Goal: Transaction & Acquisition: Purchase product/service

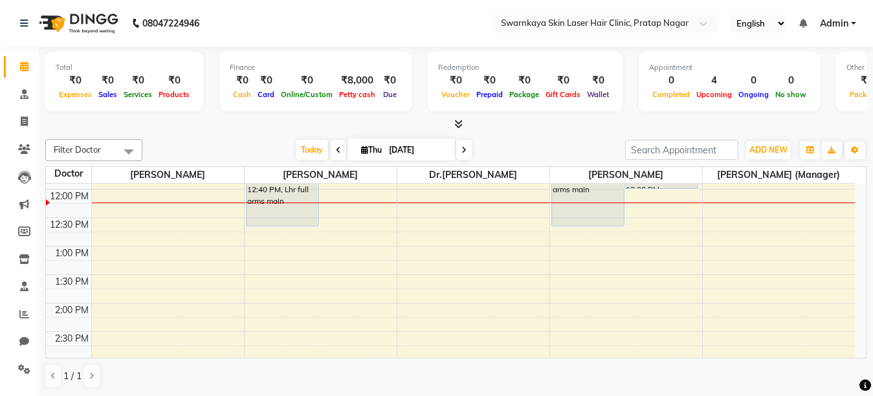
scroll to position [109, 0]
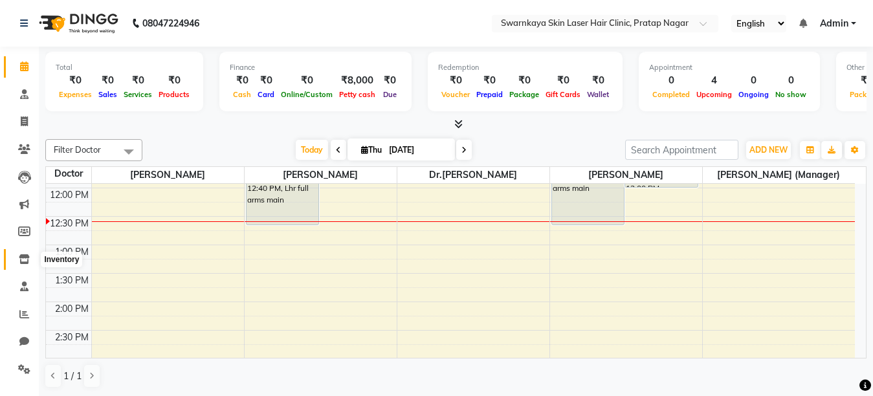
click at [21, 262] on icon at bounding box center [24, 259] width 11 height 10
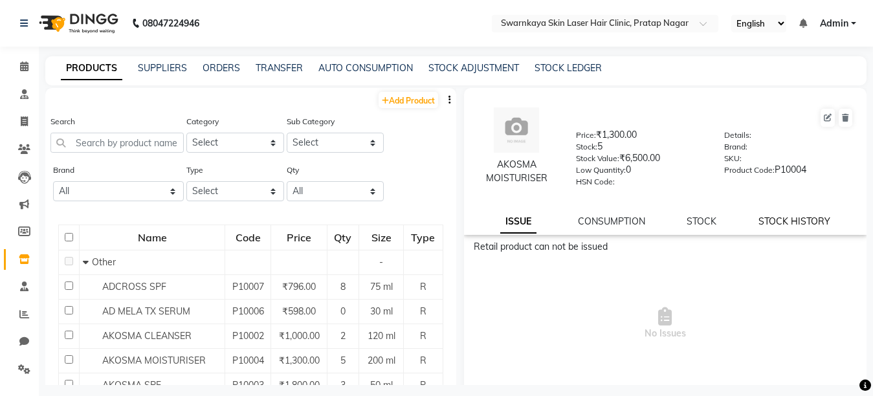
click at [786, 220] on link "STOCK HISTORY" at bounding box center [795, 222] width 72 height 12
select select "all"
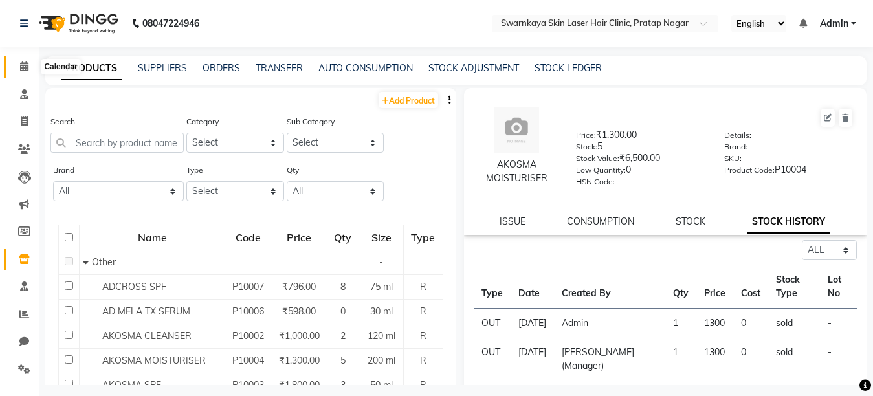
click at [21, 63] on icon at bounding box center [24, 66] width 8 height 10
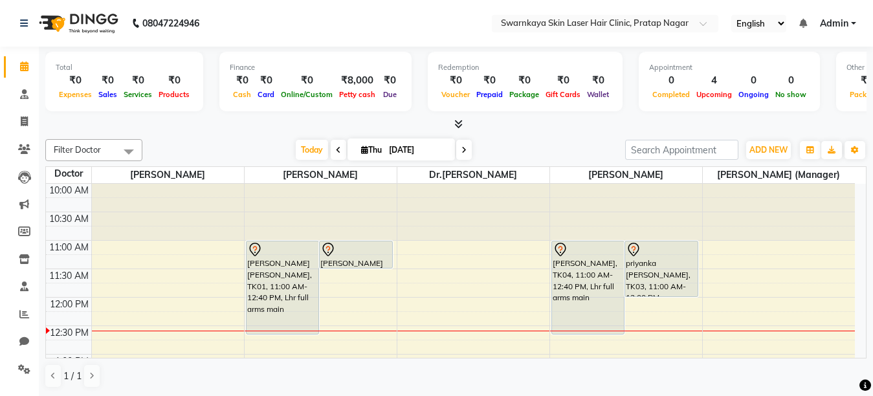
click at [368, 149] on span "Thu" at bounding box center [371, 150] width 27 height 10
select select "9"
select select "2025"
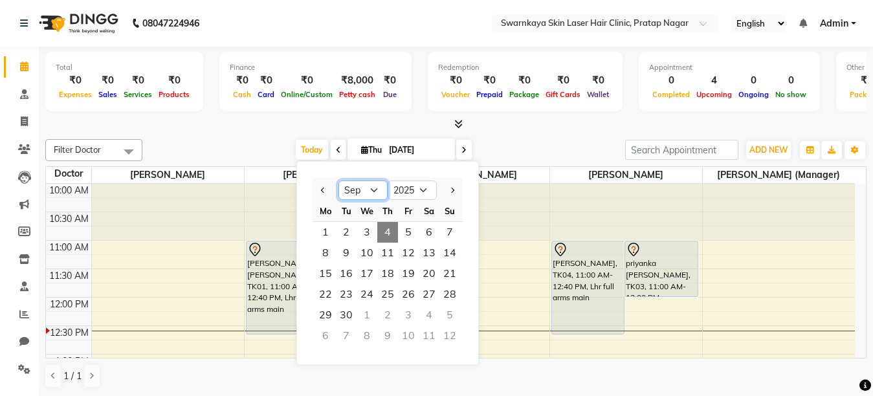
click at [372, 188] on select "Jan Feb Mar Apr May Jun [DATE] Aug Sep Oct Nov Dec" at bounding box center [362, 190] width 49 height 19
select select "7"
click at [338, 181] on select "Jan Feb Mar Apr May Jun [DATE] Aug Sep Oct Nov Dec" at bounding box center [362, 190] width 49 height 19
click at [326, 255] on span "7" at bounding box center [325, 253] width 21 height 21
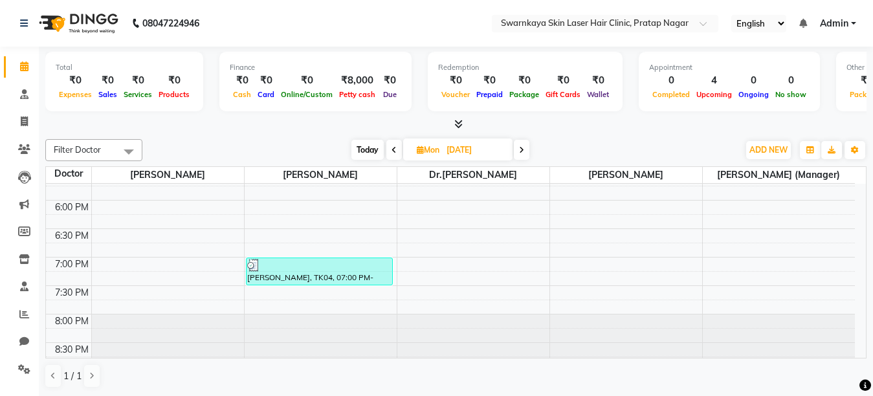
scroll to position [452, 0]
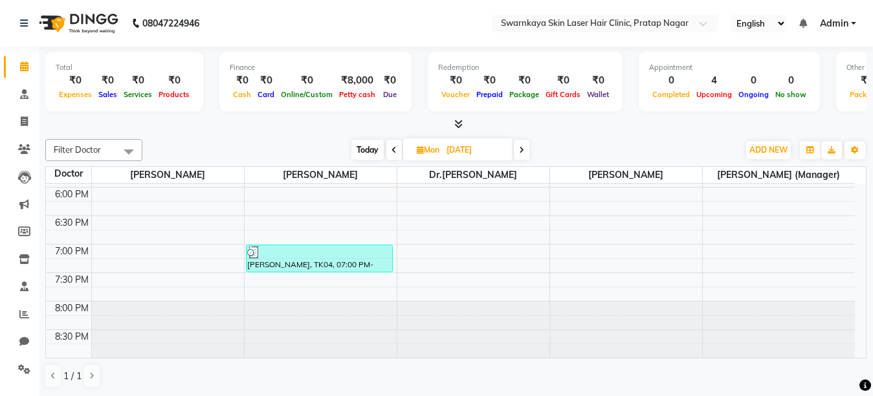
click at [522, 148] on icon at bounding box center [521, 150] width 5 height 8
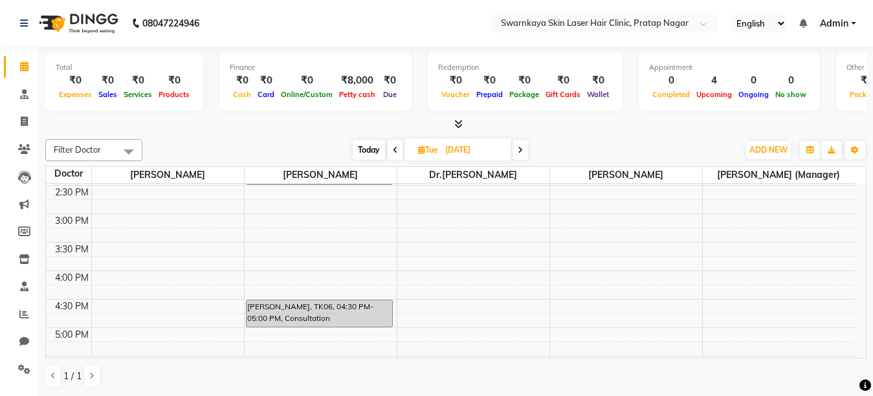
scroll to position [259, 0]
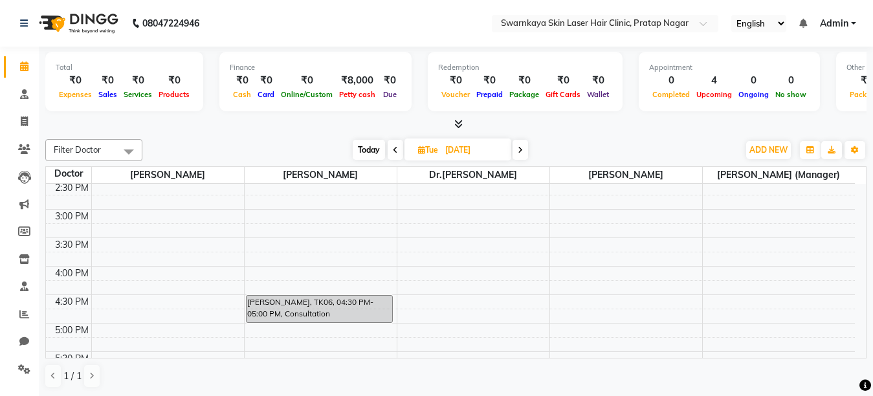
click at [394, 149] on icon at bounding box center [395, 150] width 5 height 8
type input "[DATE]"
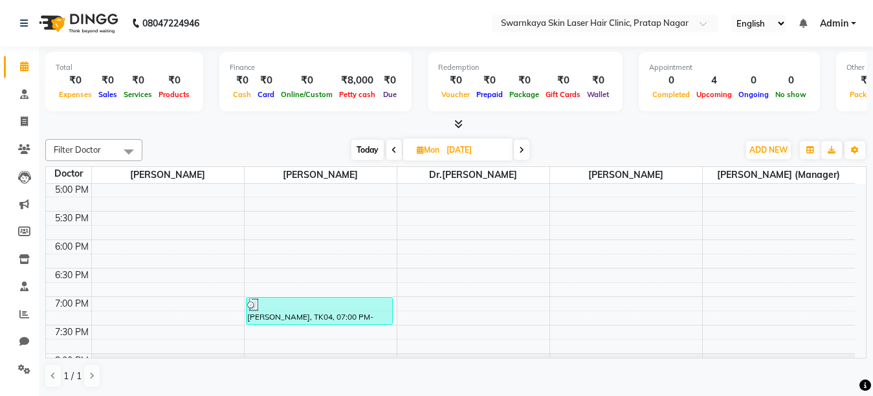
scroll to position [400, 0]
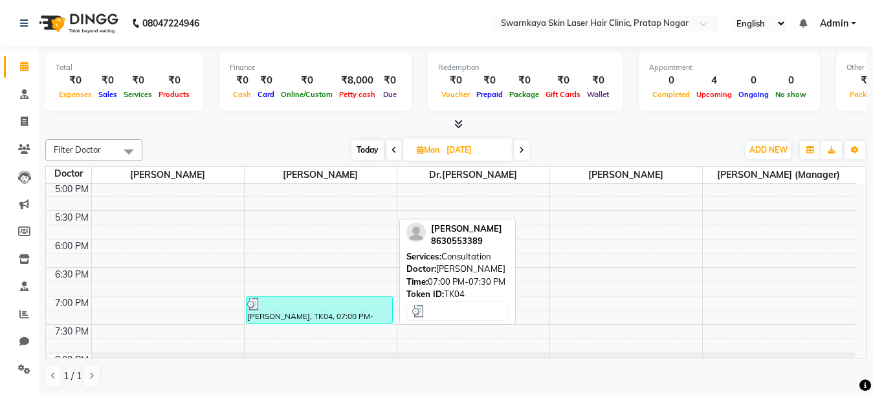
click at [344, 315] on div "[PERSON_NAME], TK04, 07:00 PM-07:30 PM, Consultation" at bounding box center [320, 310] width 146 height 27
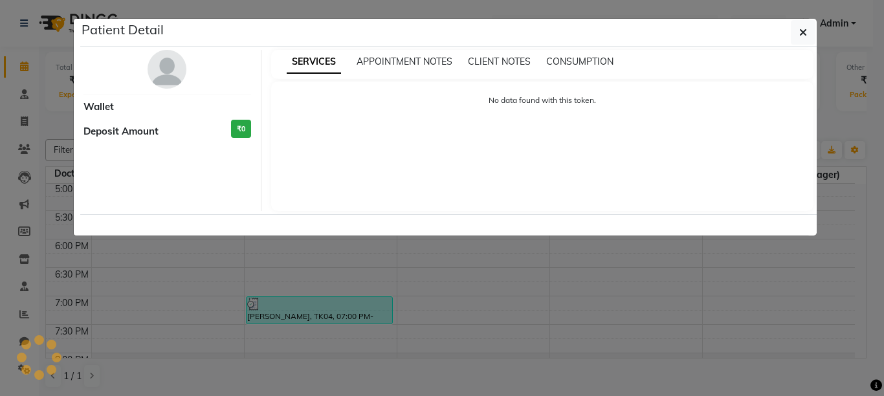
select select "3"
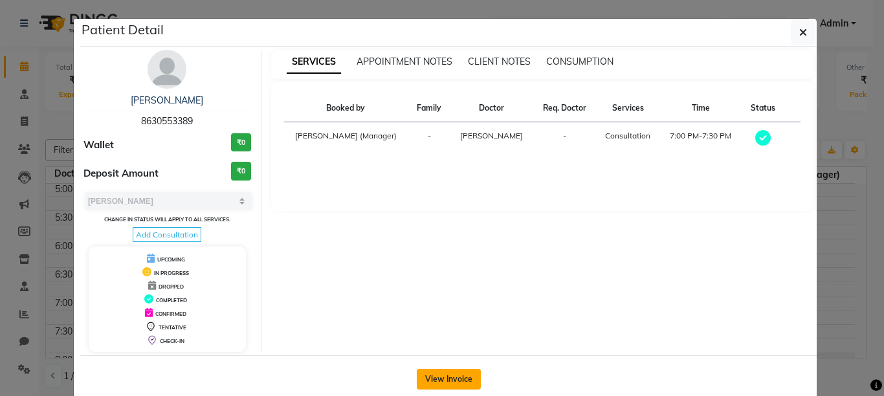
click at [428, 383] on button "View Invoice" at bounding box center [449, 379] width 64 height 21
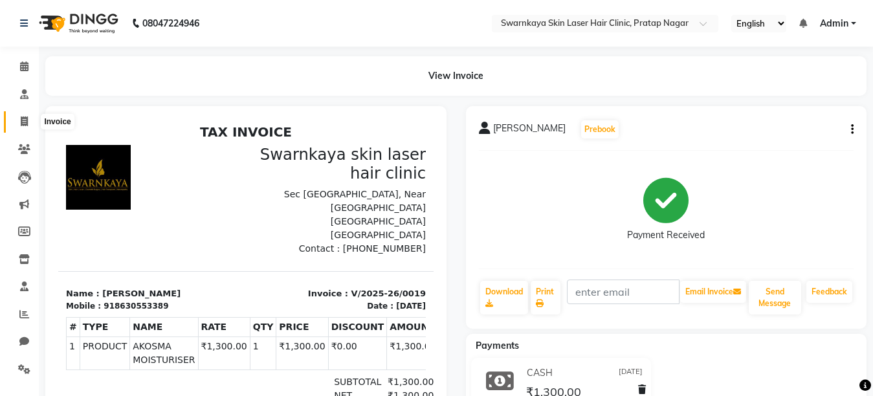
click at [19, 124] on span at bounding box center [24, 122] width 23 height 15
select select "service"
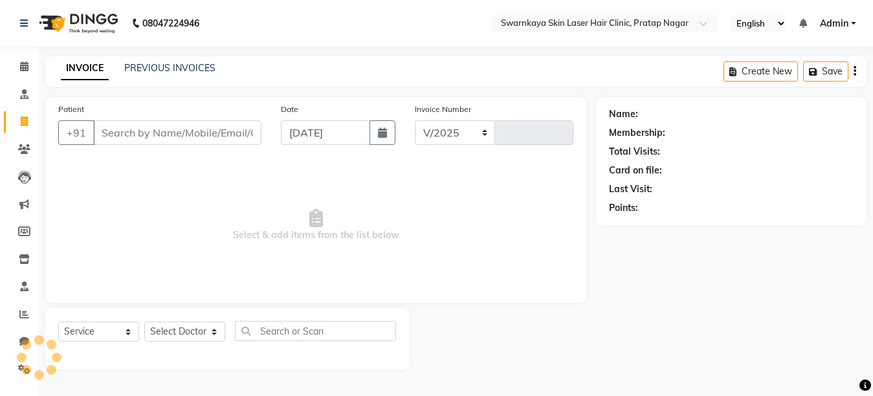
select select "8513"
type input "0056"
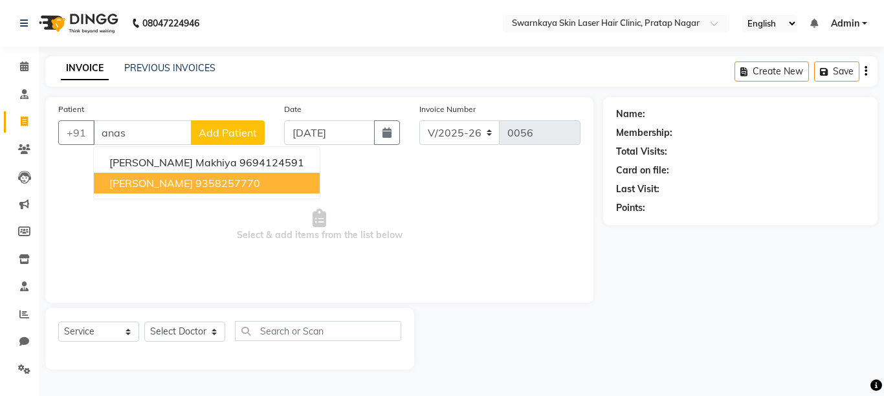
click at [146, 179] on span "[PERSON_NAME]" at bounding box center [150, 183] width 83 height 13
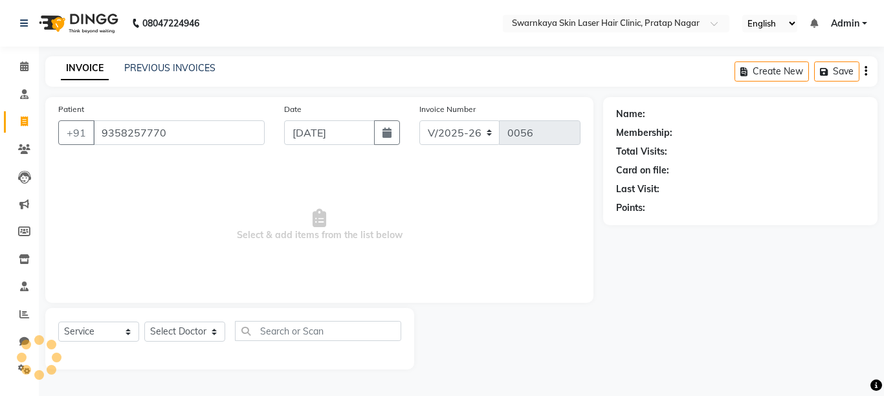
type input "9358257770"
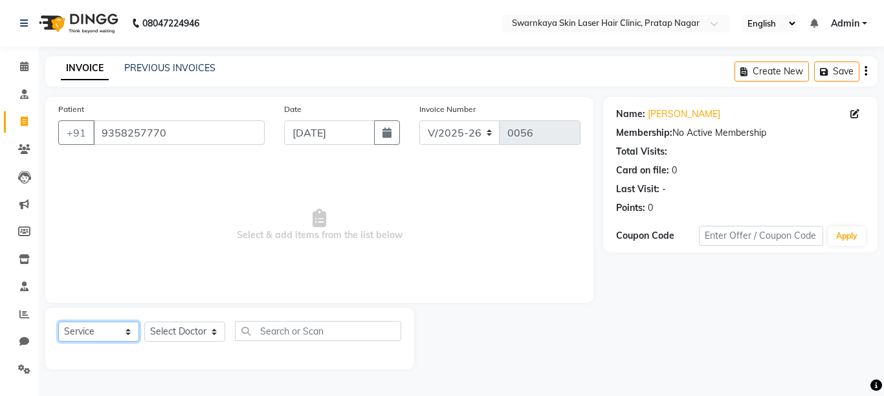
click at [128, 331] on select "Select Service Product Membership Package Voucher Prepaid Gift Card" at bounding box center [98, 332] width 81 height 20
select select "product"
click at [58, 322] on select "Select Service Product Membership Package Voucher Prepaid Gift Card" at bounding box center [98, 332] width 81 height 20
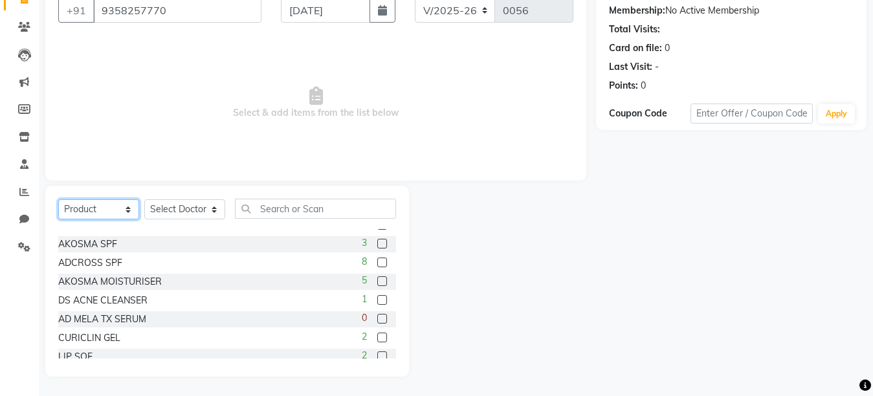
scroll to position [78, 0]
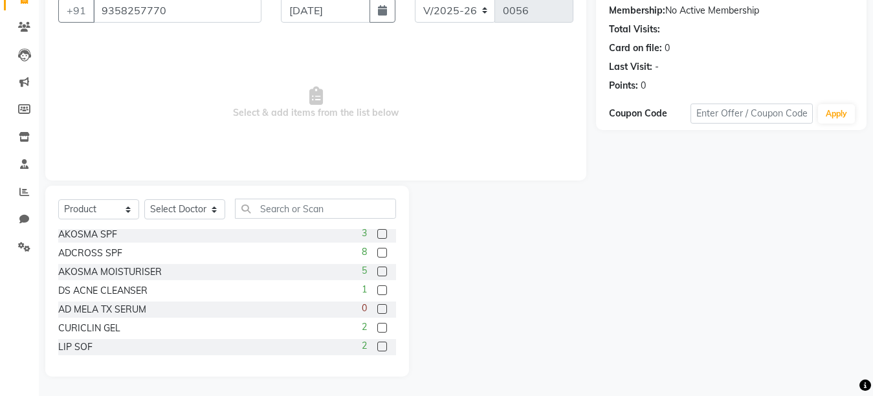
click at [377, 290] on label at bounding box center [382, 290] width 10 height 10
click at [377, 290] on input "checkbox" at bounding box center [381, 291] width 8 height 8
click at [377, 289] on label at bounding box center [382, 290] width 10 height 10
click at [377, 289] on input "checkbox" at bounding box center [381, 291] width 8 height 8
click at [130, 287] on div "DS ACNE CLEANSER" at bounding box center [102, 291] width 89 height 14
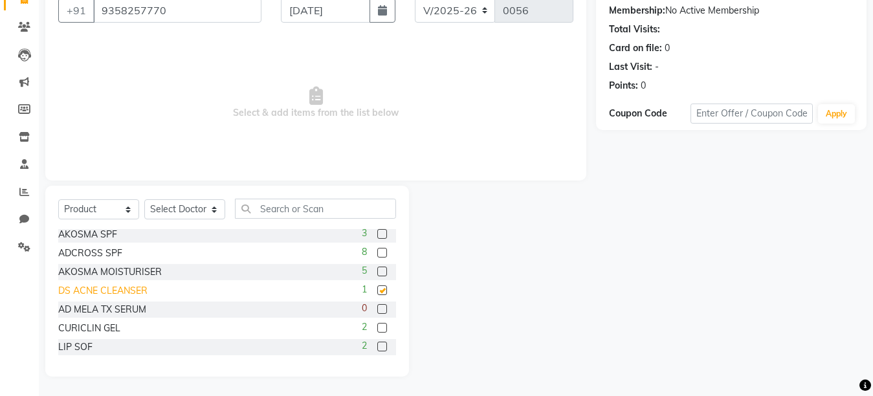
checkbox input "false"
click at [110, 247] on div "ADCROSS SPF" at bounding box center [90, 254] width 64 height 14
click at [110, 250] on div "ADCROSS SPF" at bounding box center [90, 254] width 64 height 14
click at [377, 249] on label at bounding box center [382, 253] width 10 height 10
click at [377, 249] on input "checkbox" at bounding box center [381, 253] width 8 height 8
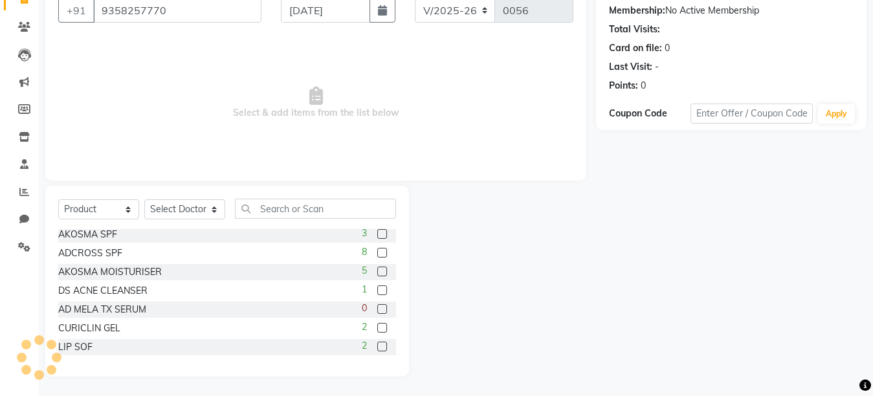
click at [377, 251] on label at bounding box center [382, 253] width 10 height 10
click at [377, 251] on input "checkbox" at bounding box center [381, 253] width 8 height 8
click at [377, 251] on label at bounding box center [382, 253] width 10 height 10
click at [377, 251] on input "checkbox" at bounding box center [381, 253] width 8 height 8
click at [377, 251] on label at bounding box center [382, 253] width 10 height 10
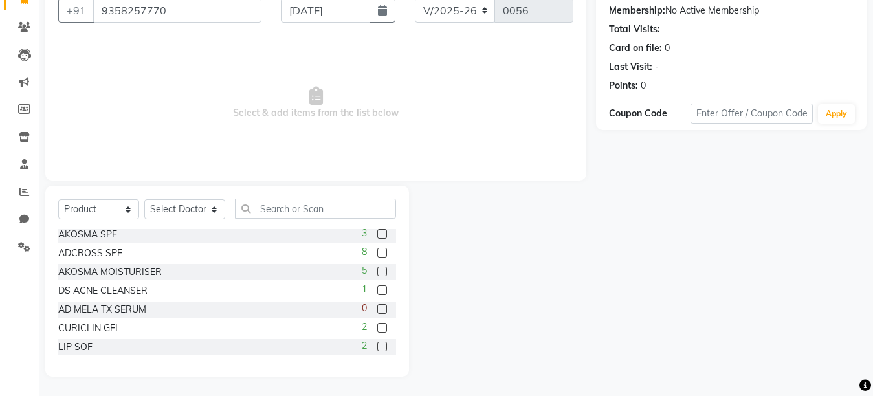
click at [377, 251] on input "checkbox" at bounding box center [381, 253] width 8 height 8
click at [377, 252] on label at bounding box center [382, 253] width 10 height 10
click at [377, 252] on input "checkbox" at bounding box center [381, 253] width 8 height 8
checkbox input "false"
click at [213, 211] on select "Select Doctor [PERSON_NAME] Dr.[PERSON_NAME] [PERSON_NAME] [PERSON_NAME] [PERSO…" at bounding box center [184, 209] width 81 height 20
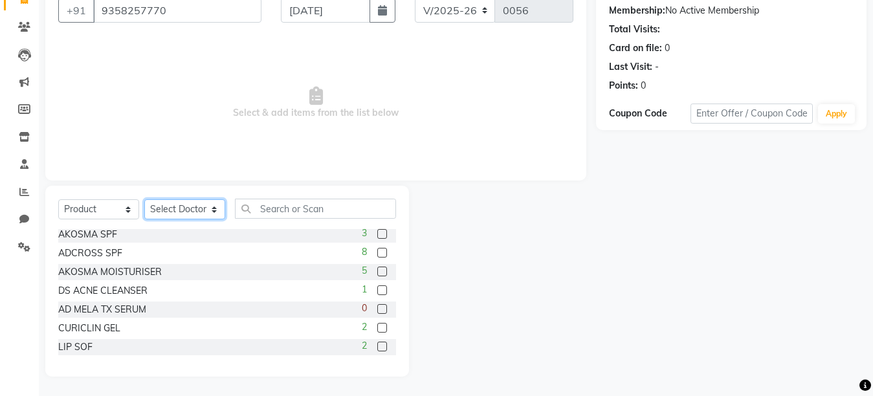
select select "83968"
click at [144, 199] on select "Select Doctor [PERSON_NAME] Dr.[PERSON_NAME] [PERSON_NAME] [PERSON_NAME] [PERSO…" at bounding box center [184, 209] width 81 height 20
click at [377, 248] on label at bounding box center [382, 253] width 10 height 10
click at [377, 249] on input "checkbox" at bounding box center [381, 253] width 8 height 8
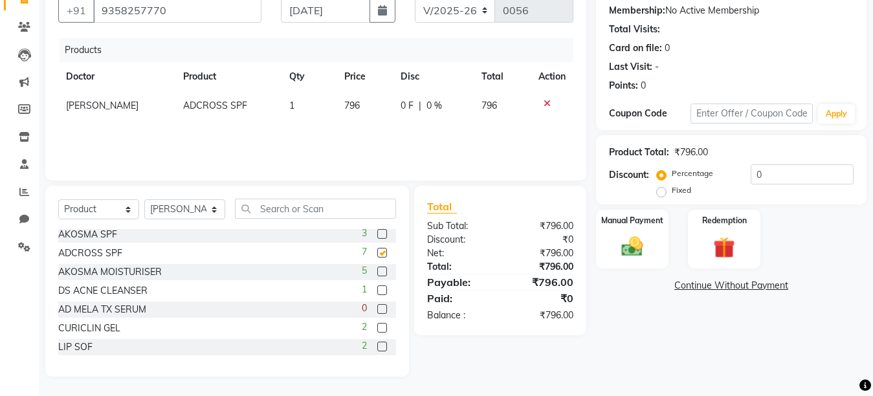
checkbox input "false"
click at [377, 286] on label at bounding box center [382, 290] width 10 height 10
click at [377, 287] on input "checkbox" at bounding box center [381, 291] width 8 height 8
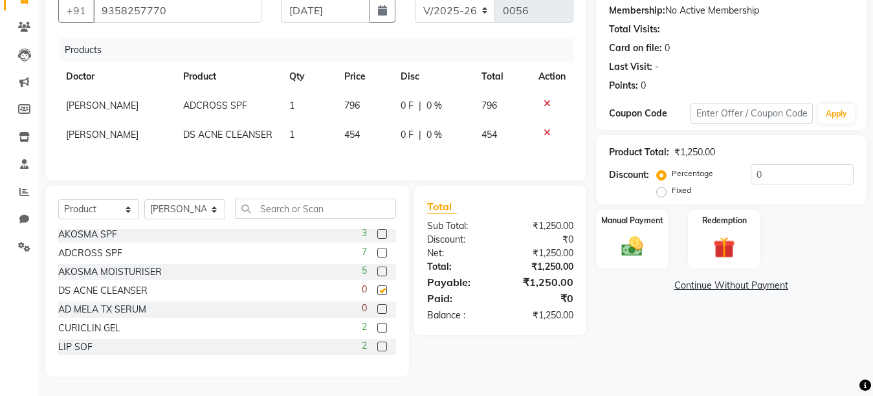
checkbox input "false"
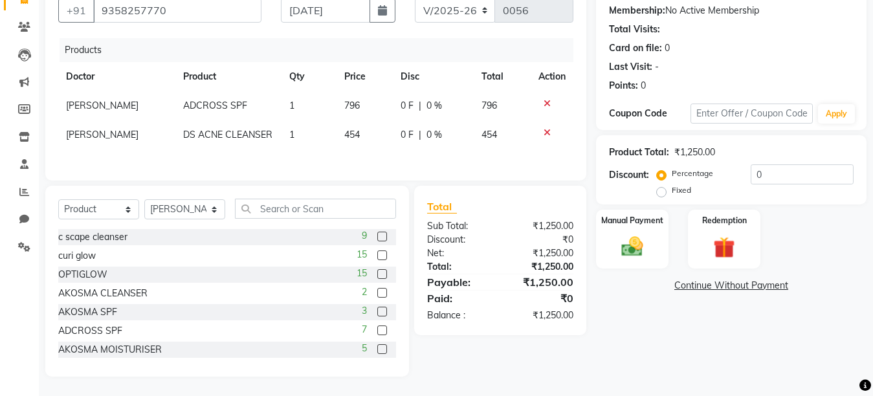
click at [672, 191] on label "Fixed" at bounding box center [681, 190] width 19 height 12
click at [660, 191] on input "Fixed" at bounding box center [664, 190] width 9 height 9
radio input "true"
click at [672, 175] on label "Percentage" at bounding box center [692, 174] width 41 height 12
click at [663, 175] on input "Percentage" at bounding box center [664, 173] width 9 height 9
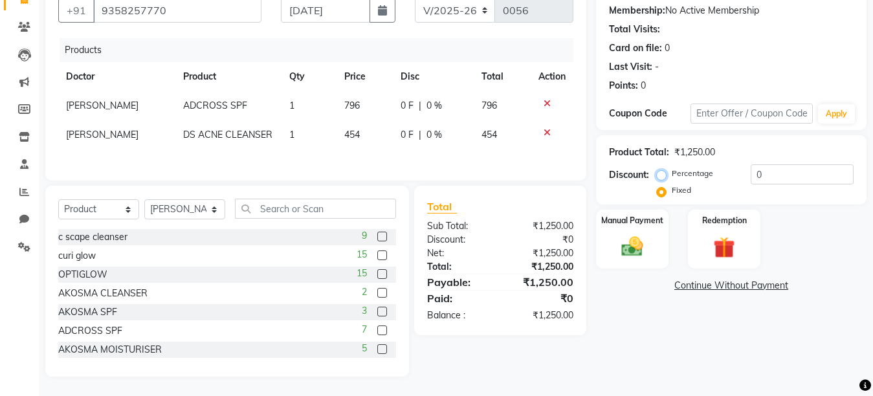
radio input "true"
click at [766, 175] on input "0" at bounding box center [802, 174] width 103 height 20
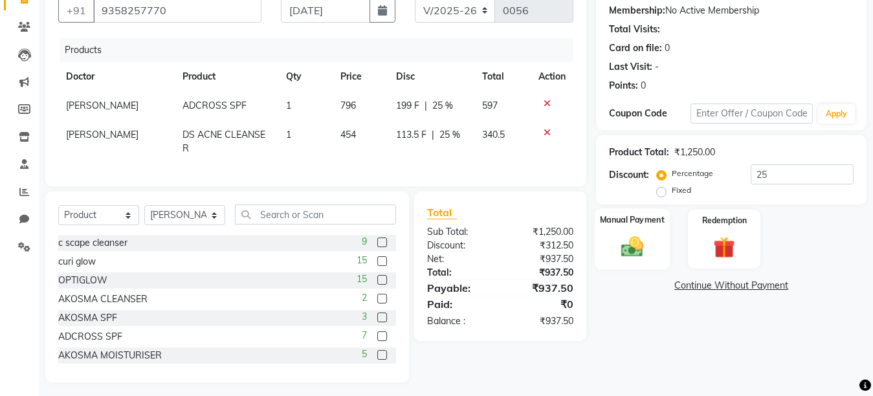
click at [639, 233] on div "Manual Payment" at bounding box center [632, 238] width 75 height 61
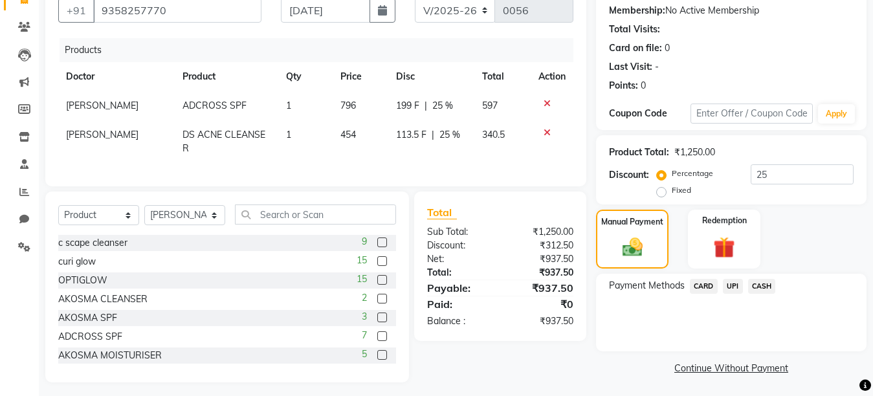
click at [731, 286] on span "UPI" at bounding box center [733, 286] width 20 height 15
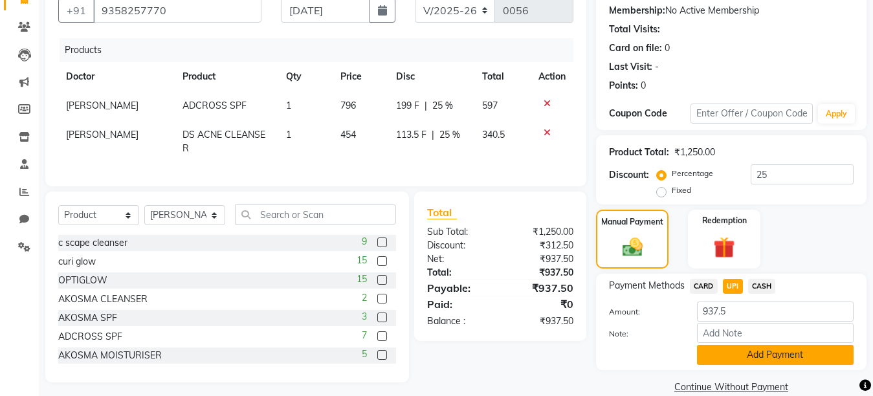
click at [750, 351] on button "Add Payment" at bounding box center [775, 355] width 157 height 20
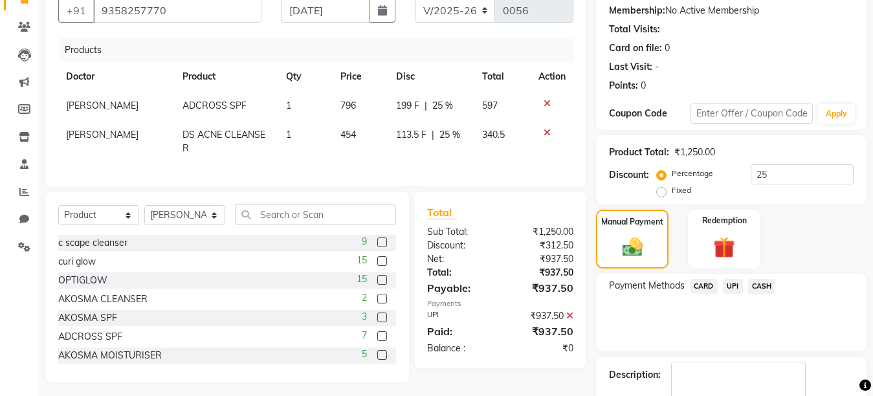
scroll to position [197, 0]
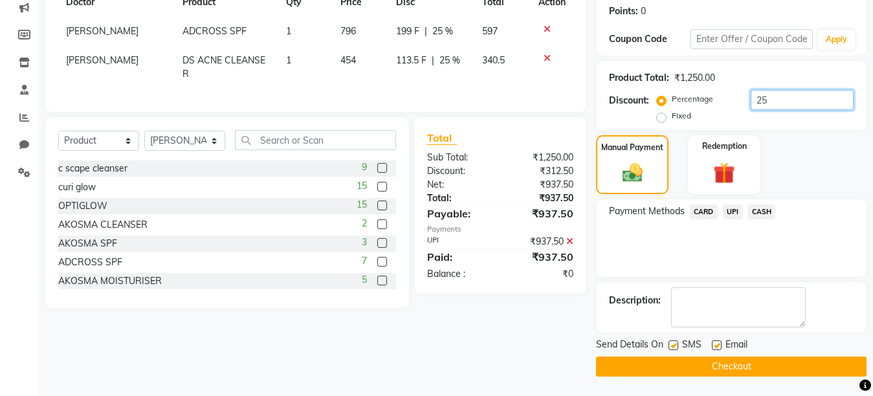
click at [764, 99] on input "25" at bounding box center [802, 100] width 103 height 20
type input "2"
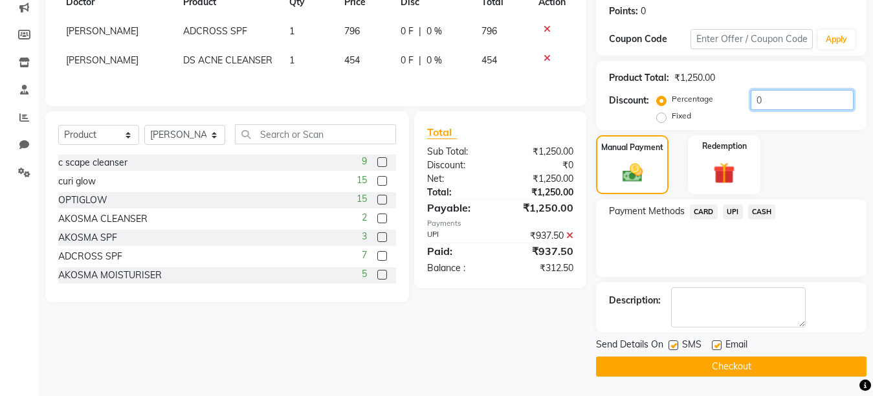
type input "0"
click at [715, 347] on label at bounding box center [717, 345] width 10 height 10
click at [715, 347] on input "checkbox" at bounding box center [716, 346] width 8 height 8
checkbox input "false"
click at [672, 343] on label at bounding box center [674, 345] width 10 height 10
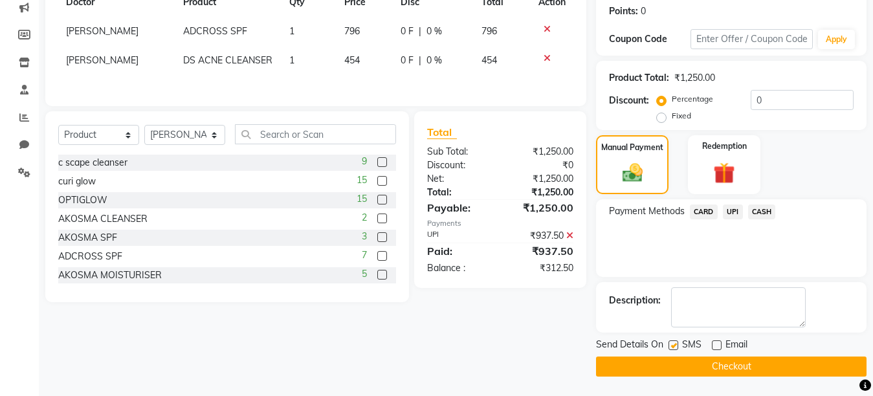
click at [672, 343] on input "checkbox" at bounding box center [673, 346] width 8 height 8
checkbox input "false"
click at [693, 372] on button "Checkout" at bounding box center [731, 367] width 271 height 20
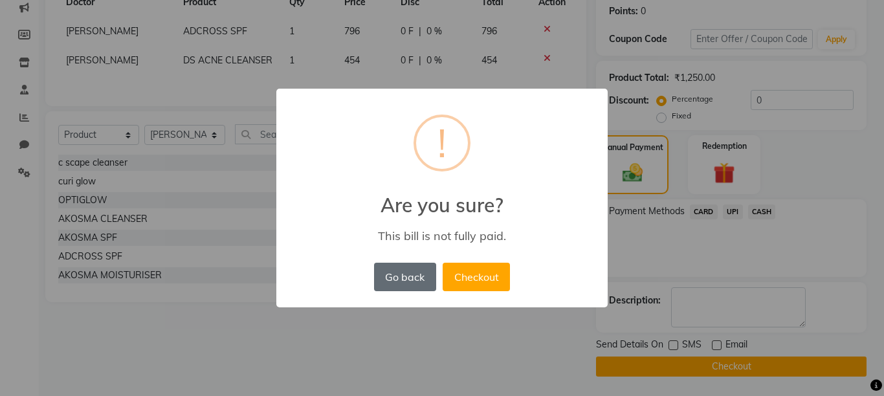
click at [404, 280] on button "Go back" at bounding box center [405, 277] width 62 height 28
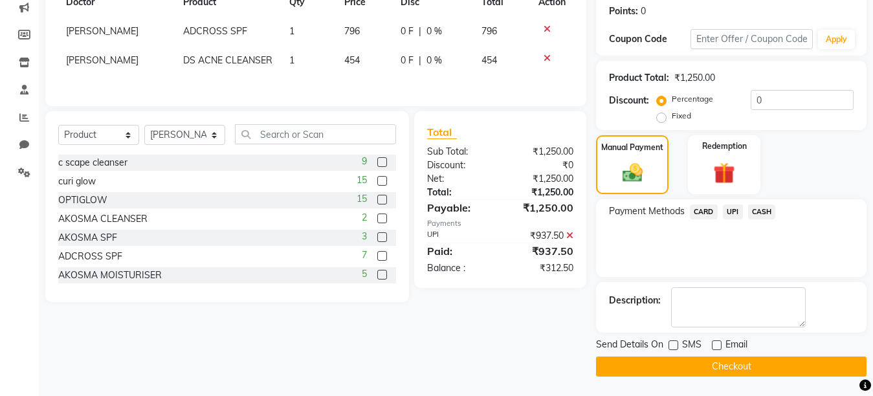
click at [568, 236] on icon at bounding box center [569, 235] width 7 height 9
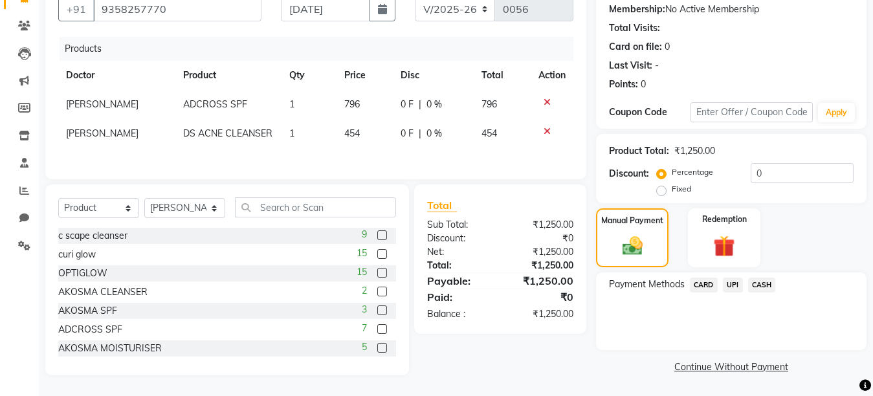
scroll to position [126, 0]
click at [731, 282] on span "UPI" at bounding box center [733, 285] width 20 height 15
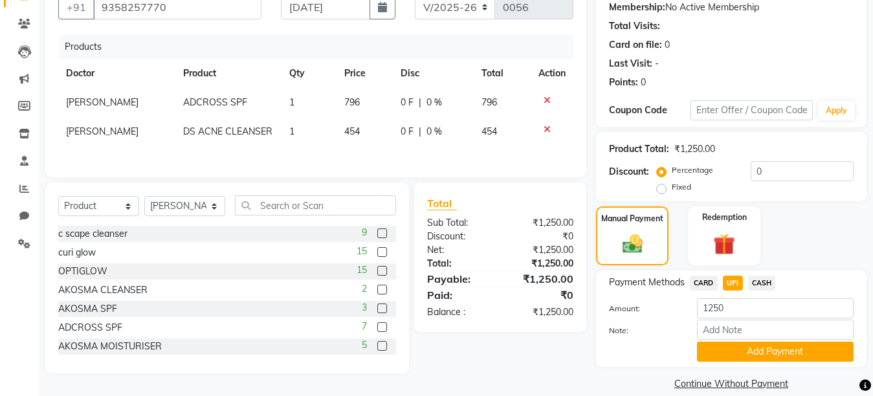
scroll to position [142, 0]
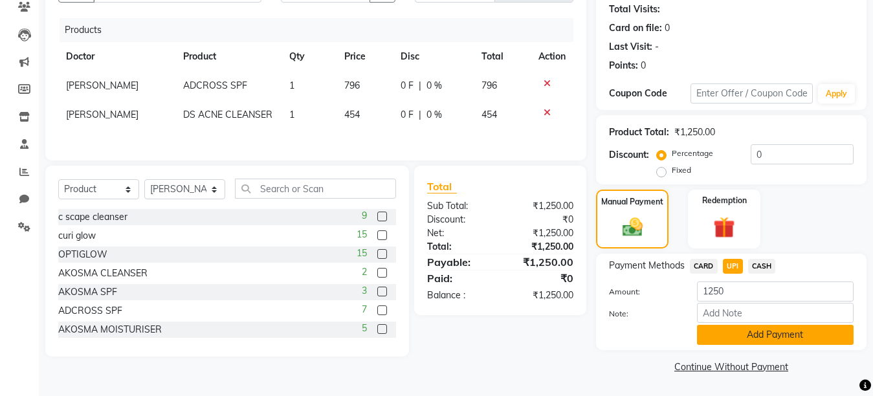
click at [753, 338] on button "Add Payment" at bounding box center [775, 335] width 157 height 20
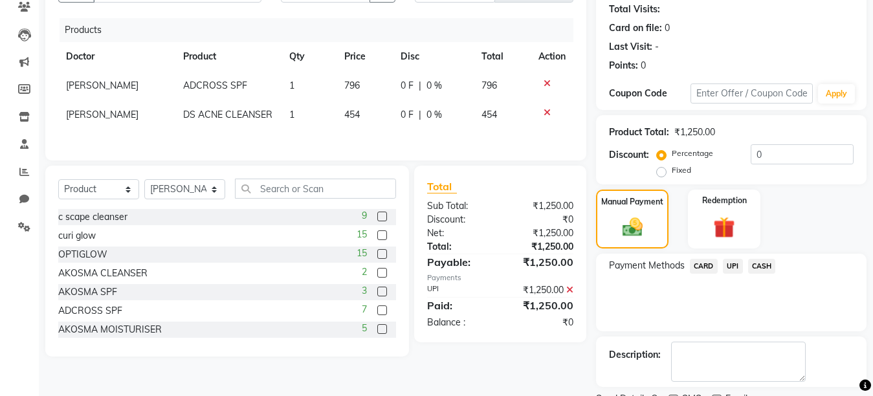
scroll to position [197, 0]
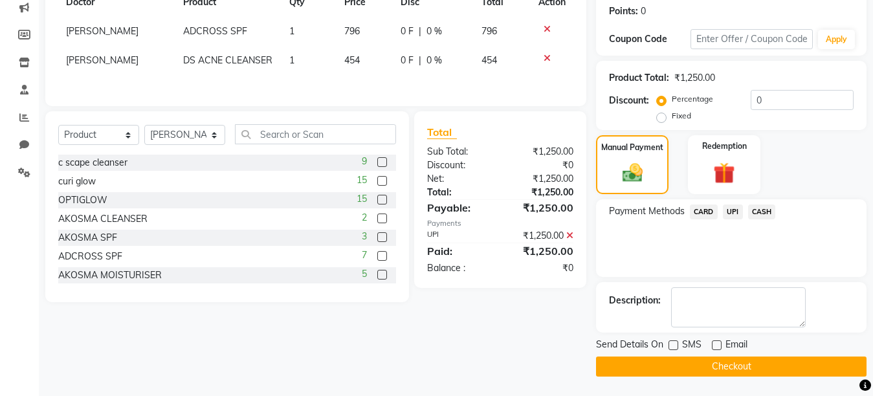
click at [770, 359] on button "Checkout" at bounding box center [731, 367] width 271 height 20
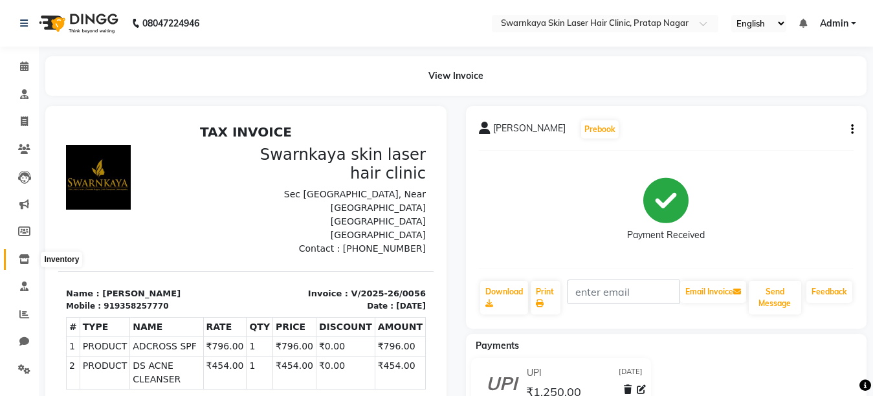
click at [21, 255] on icon at bounding box center [24, 259] width 11 height 10
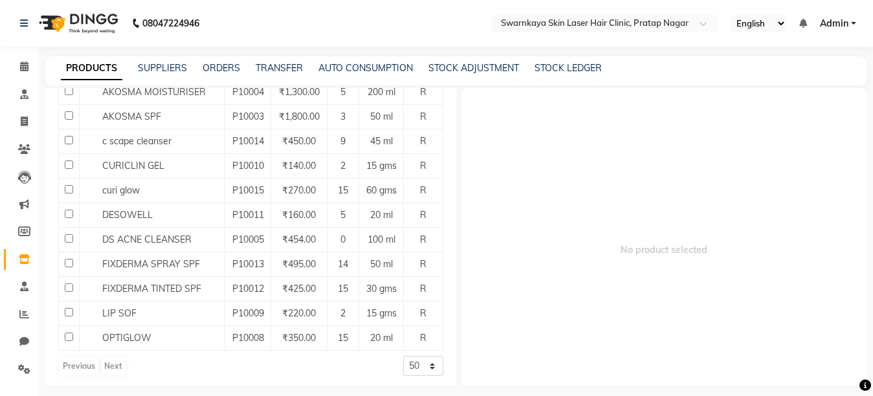
scroll to position [273, 0]
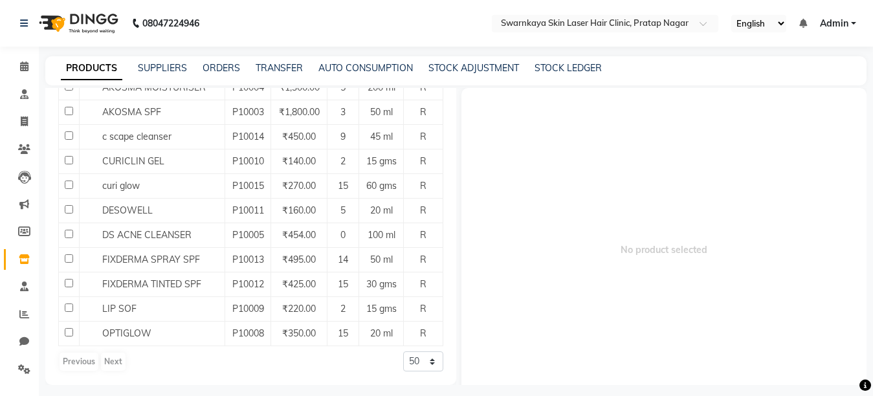
click at [110, 362] on div "Previous Next" at bounding box center [92, 361] width 69 height 21
click at [116, 357] on div "Previous Next" at bounding box center [92, 361] width 69 height 21
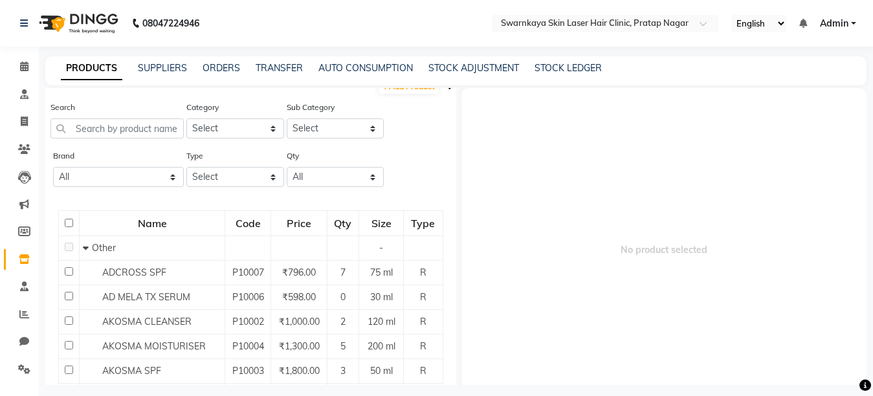
scroll to position [0, 0]
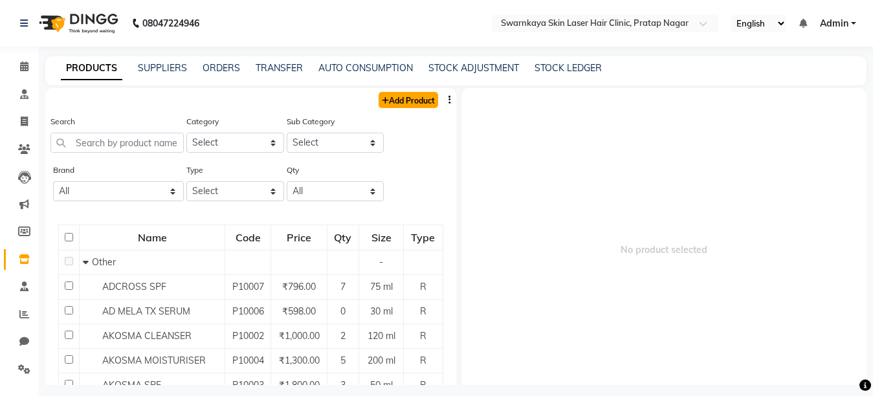
click at [408, 96] on link "Add Product" at bounding box center [409, 100] width 60 height 16
select select "true"
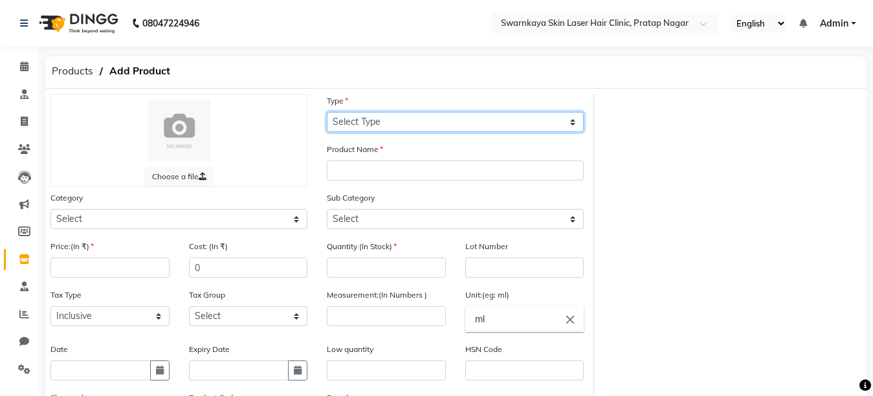
click at [572, 122] on select "Select Type Both Retail Consumable" at bounding box center [455, 122] width 257 height 20
select select "R"
click at [327, 112] on select "Select Type Both Retail Consumable" at bounding box center [455, 122] width 257 height 20
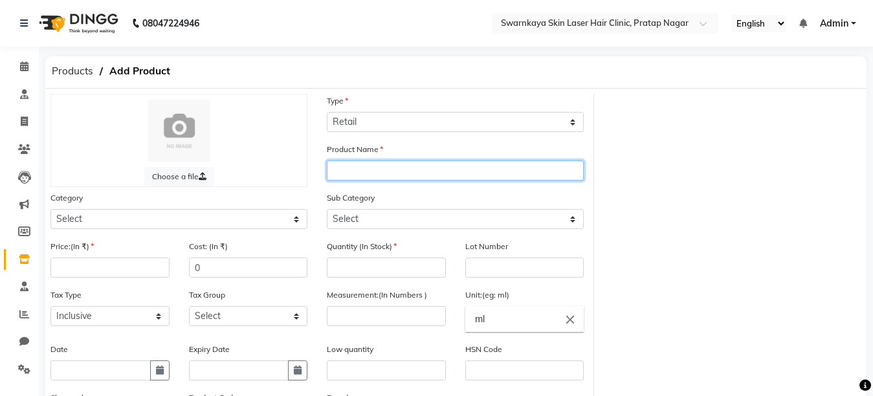
click at [532, 164] on input "text" at bounding box center [455, 171] width 257 height 20
type input "cetaphil cleanser"
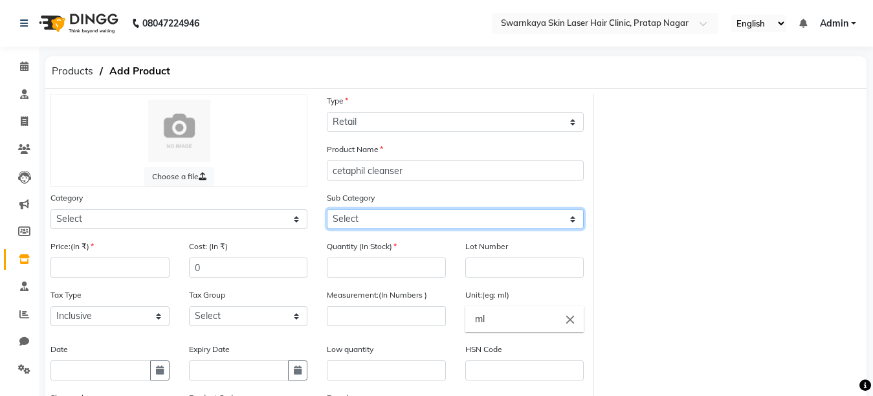
click at [443, 216] on select "Select" at bounding box center [455, 219] width 257 height 20
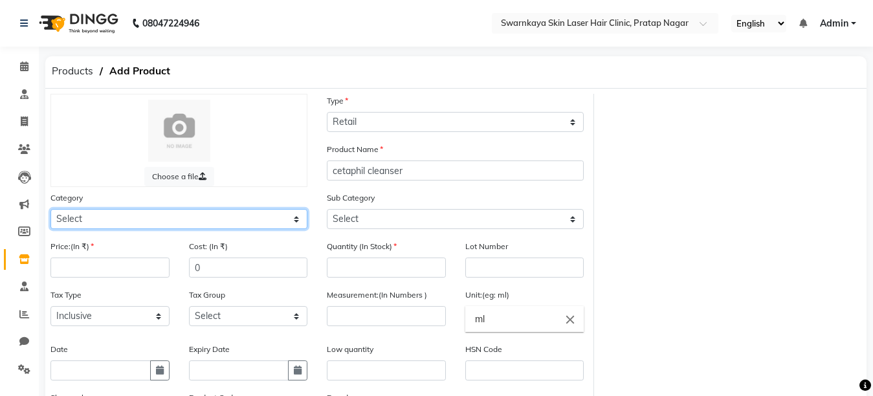
click at [294, 221] on select "Select Other" at bounding box center [178, 219] width 257 height 20
select select "1679903000"
click at [50, 209] on select "Select Other" at bounding box center [178, 219] width 257 height 20
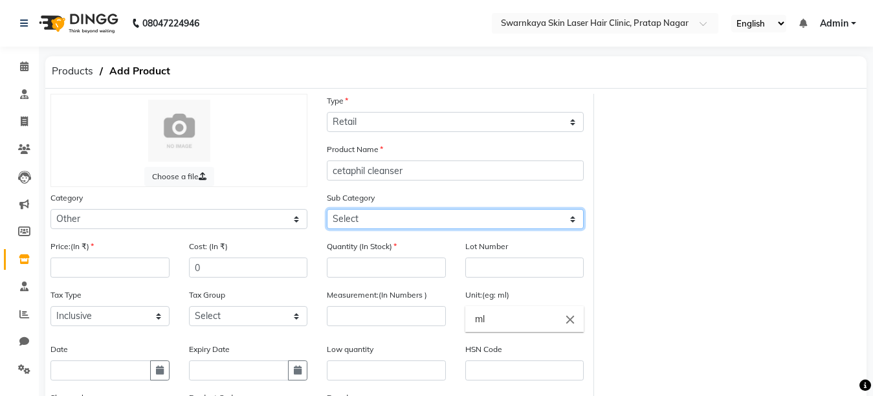
click at [573, 219] on select "Select Other" at bounding box center [455, 219] width 257 height 20
select select "1679903099"
click at [327, 209] on select "Select Other" at bounding box center [455, 219] width 257 height 20
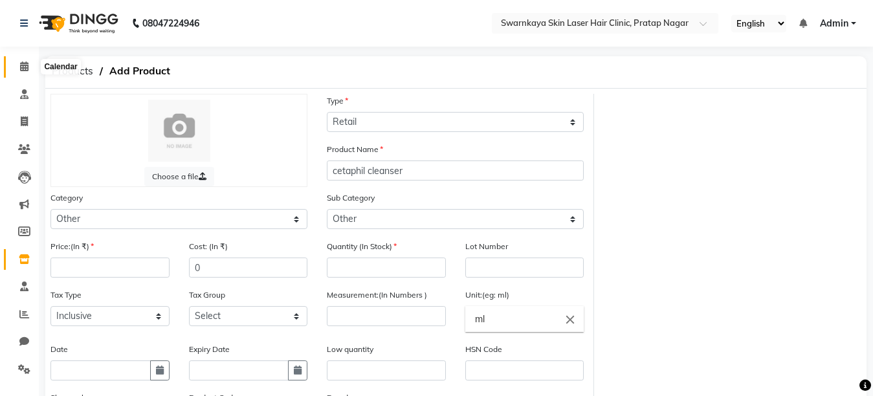
click at [23, 65] on icon at bounding box center [24, 66] width 8 height 10
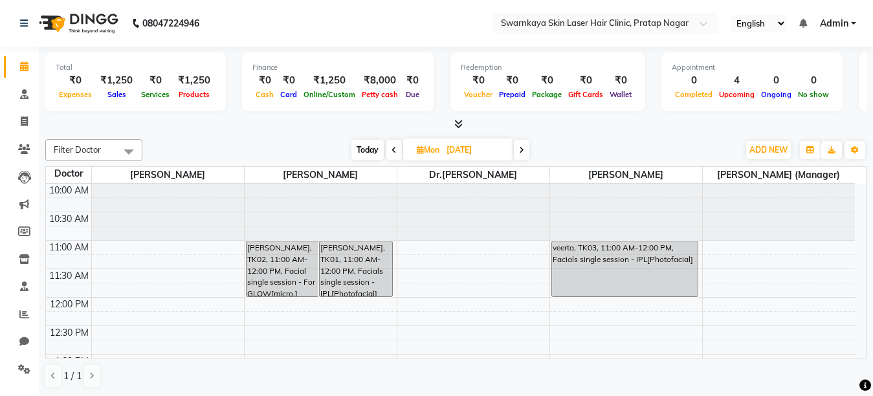
click at [423, 148] on span "Mon" at bounding box center [428, 150] width 29 height 10
select select "7"
select select "2025"
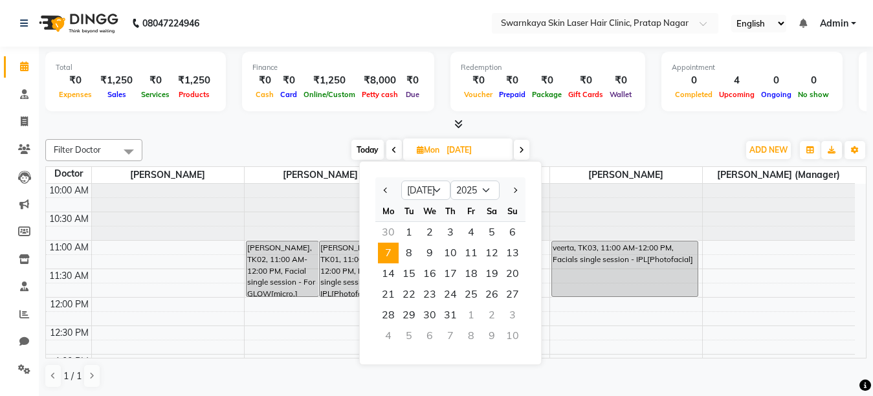
click at [322, 208] on div at bounding box center [321, 212] width 152 height 57
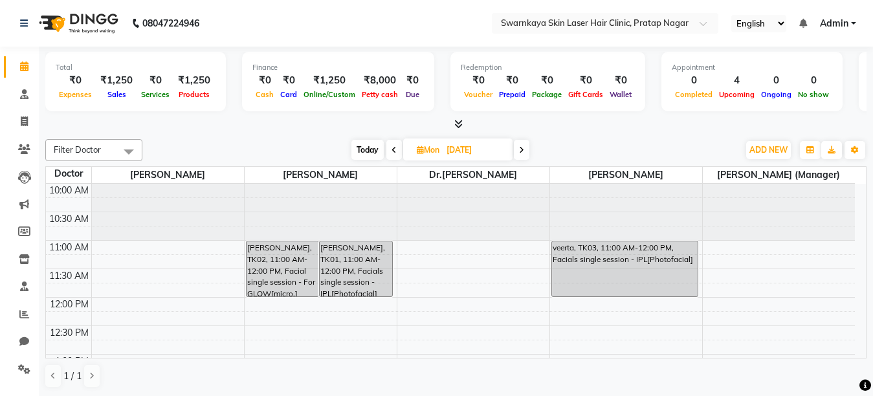
click at [521, 150] on icon at bounding box center [521, 150] width 5 height 8
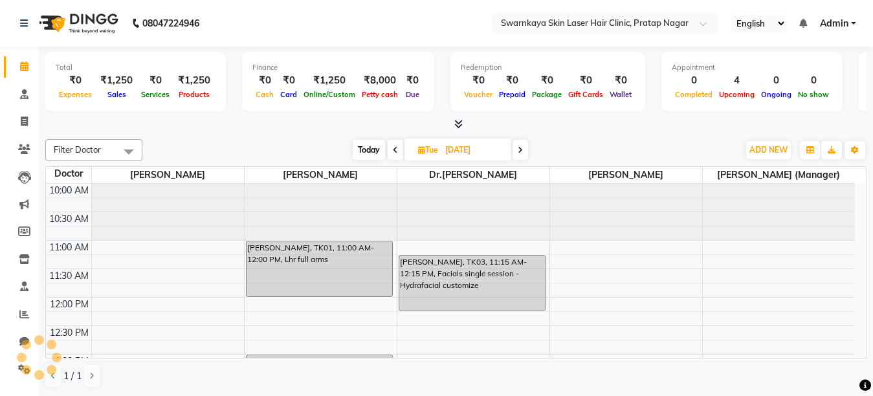
scroll to position [115, 0]
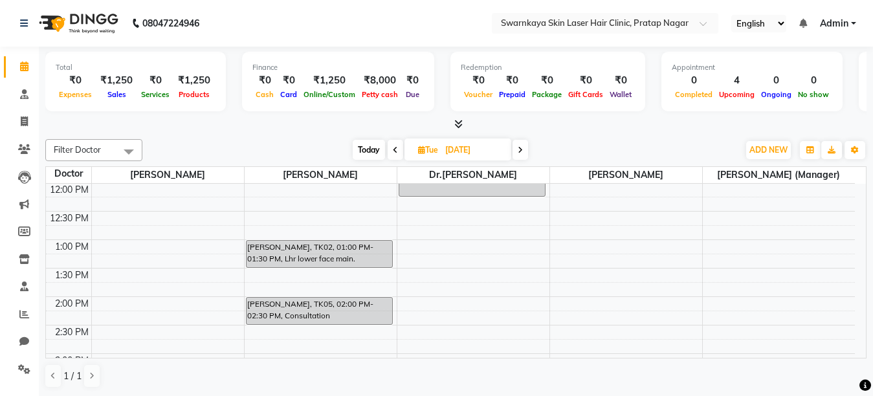
click at [518, 146] on icon at bounding box center [520, 150] width 5 height 8
type input "[DATE]"
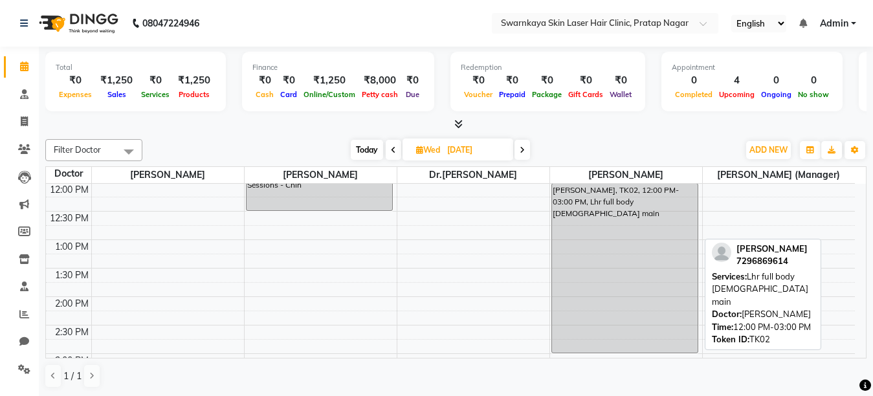
click at [643, 223] on div "[PERSON_NAME], TK02, 12:00 PM-03:00 PM, Lhr full body [DEMOGRAPHIC_DATA] main" at bounding box center [625, 268] width 146 height 169
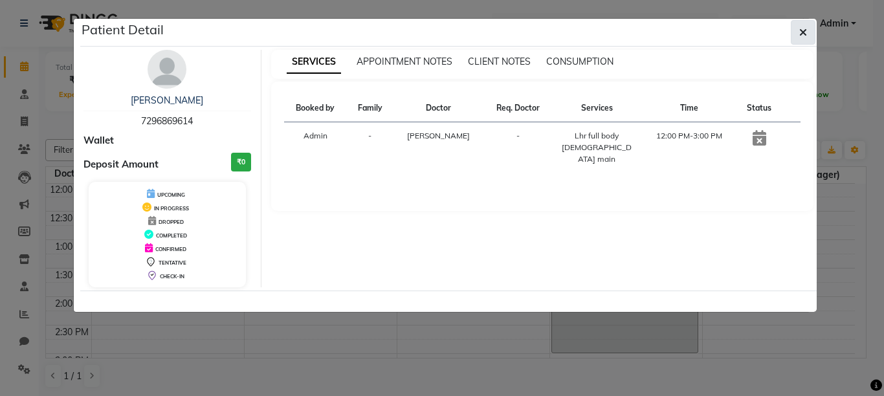
click at [804, 27] on icon "button" at bounding box center [803, 32] width 8 height 10
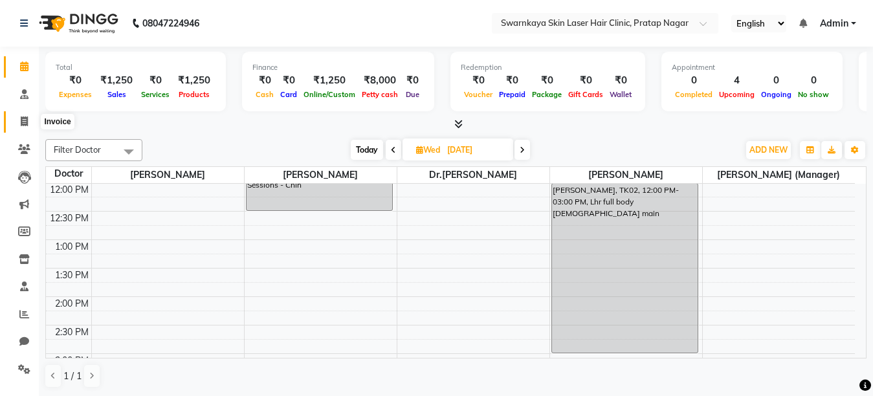
click at [23, 118] on icon at bounding box center [24, 121] width 7 height 10
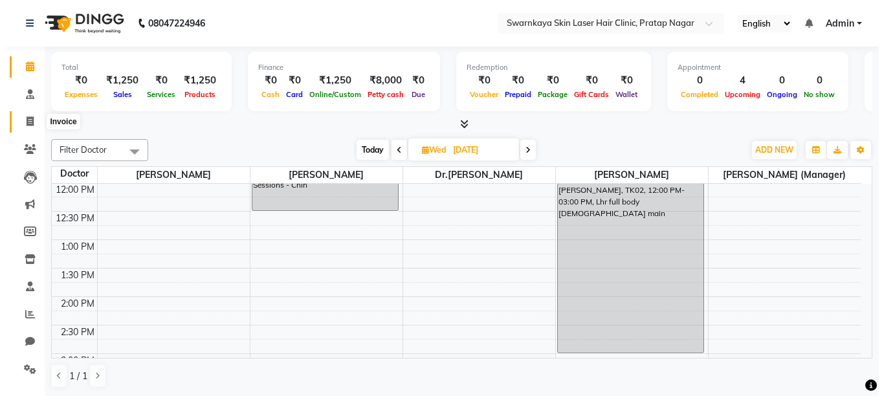
select select "service"
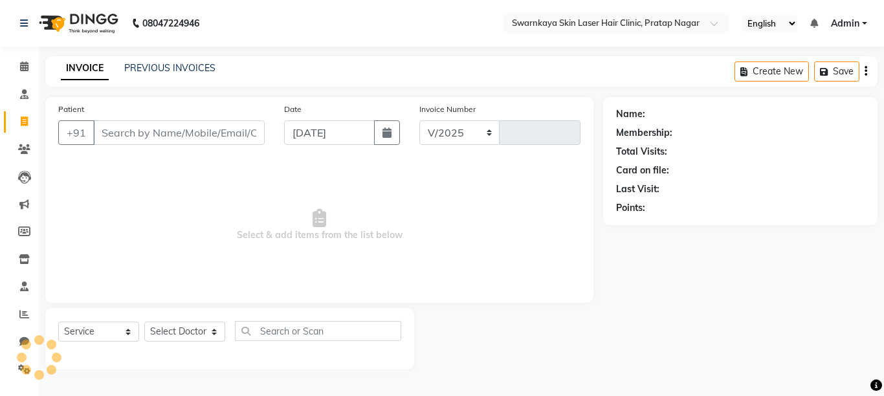
select select "8513"
type input "0057"
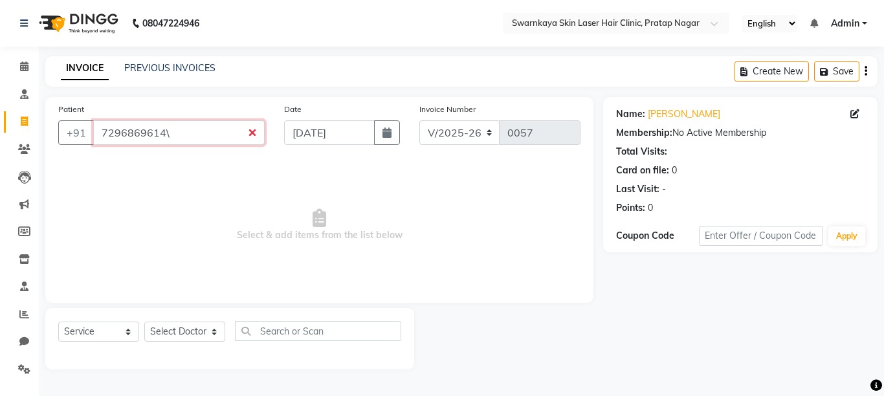
click at [256, 136] on input "7296869614\" at bounding box center [179, 132] width 172 height 25
click at [250, 134] on input "7296869614\" at bounding box center [179, 132] width 172 height 25
drag, startPoint x: 251, startPoint y: 133, endPoint x: 203, endPoint y: 131, distance: 48.6
click at [203, 131] on input "7296869614\" at bounding box center [179, 132] width 172 height 25
click at [161, 135] on input "729686961" at bounding box center [142, 132] width 98 height 25
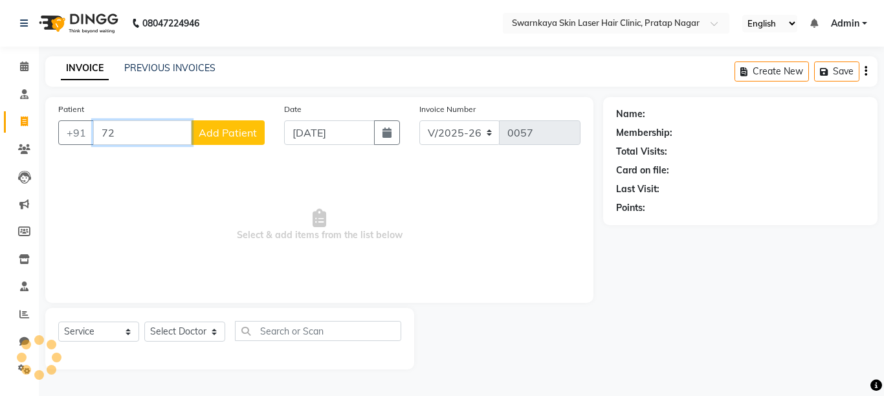
type input "7"
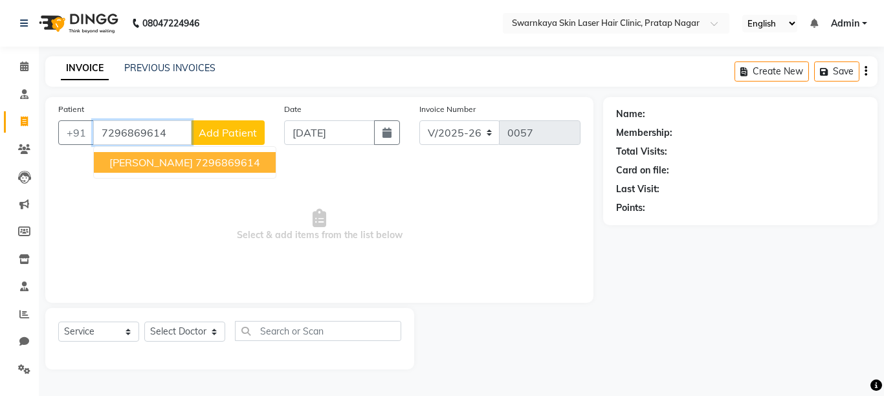
type input "7296869614"
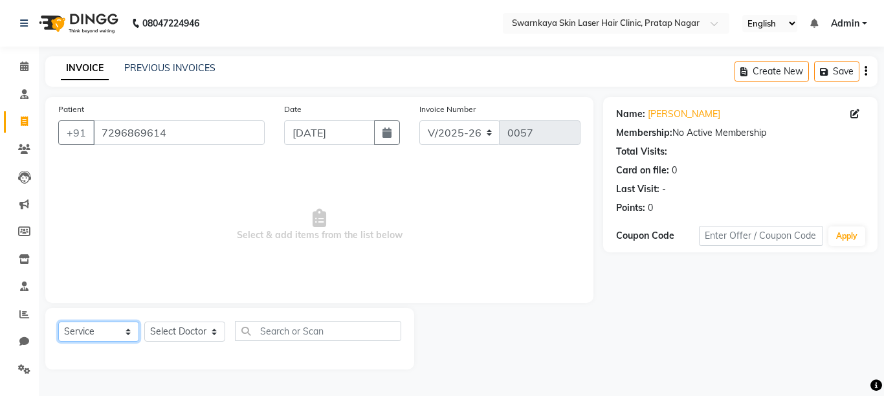
click at [126, 331] on select "Select Service Product Membership Package Voucher Prepaid Gift Card" at bounding box center [98, 332] width 81 height 20
select select "product"
click at [58, 322] on select "Select Service Product Membership Package Voucher Prepaid Gift Card" at bounding box center [98, 332] width 81 height 20
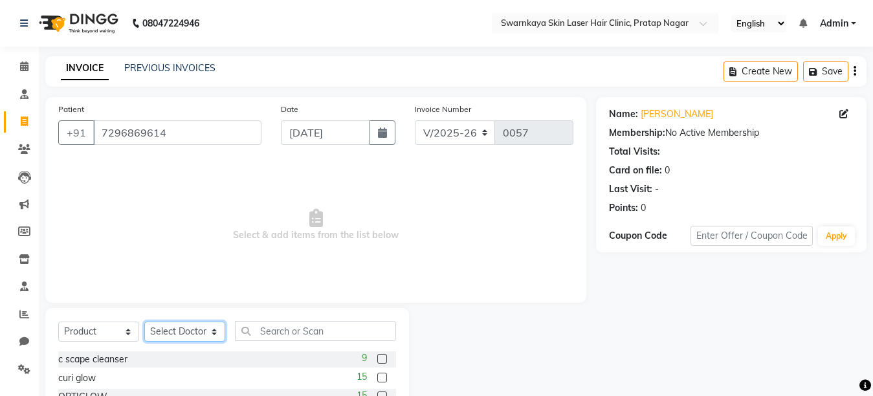
click at [214, 329] on select "Select Doctor [PERSON_NAME] Dr.[PERSON_NAME] [PERSON_NAME] [PERSON_NAME] [PERSO…" at bounding box center [184, 332] width 81 height 20
select select "83968"
click at [144, 322] on select "Select Doctor [PERSON_NAME] Dr.[PERSON_NAME] [PERSON_NAME] [PERSON_NAME] [PERSO…" at bounding box center [184, 332] width 81 height 20
click at [377, 358] on label at bounding box center [382, 359] width 10 height 10
click at [377, 358] on input "checkbox" at bounding box center [381, 359] width 8 height 8
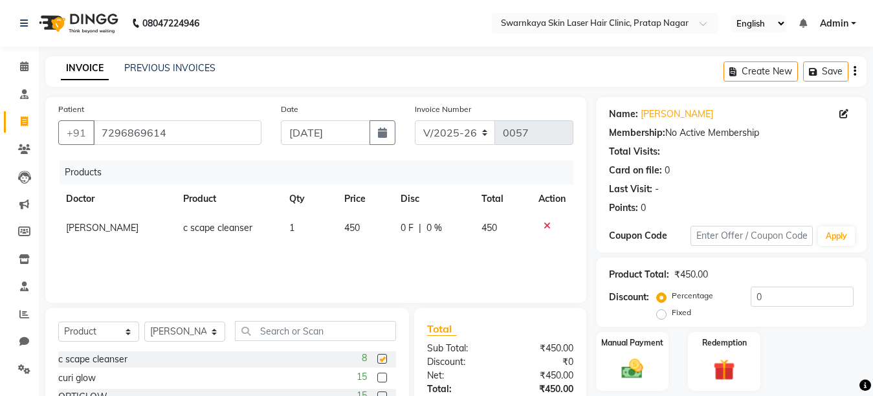
checkbox input "false"
click at [641, 362] on img at bounding box center [632, 369] width 36 height 26
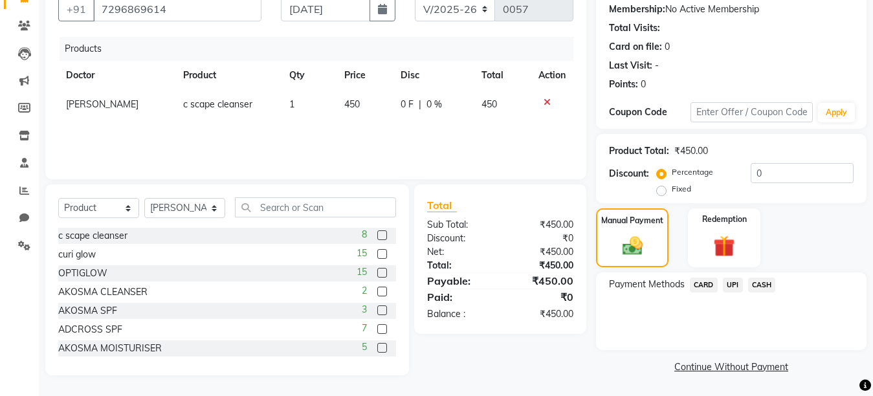
click at [730, 282] on span "UPI" at bounding box center [733, 285] width 20 height 15
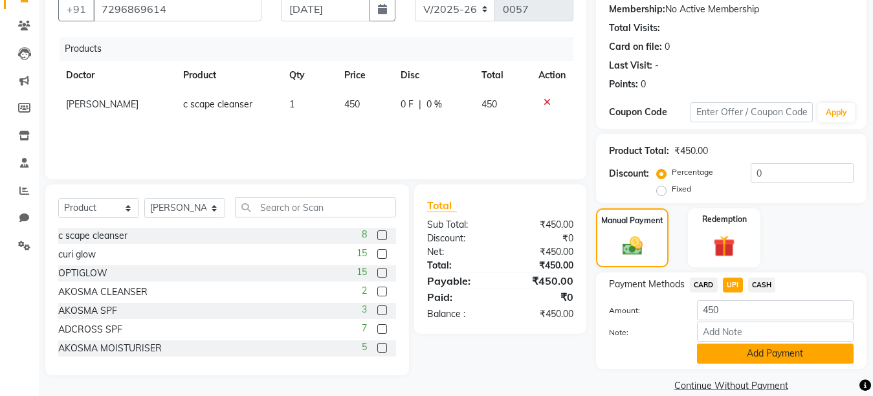
click at [781, 356] on button "Add Payment" at bounding box center [775, 354] width 157 height 20
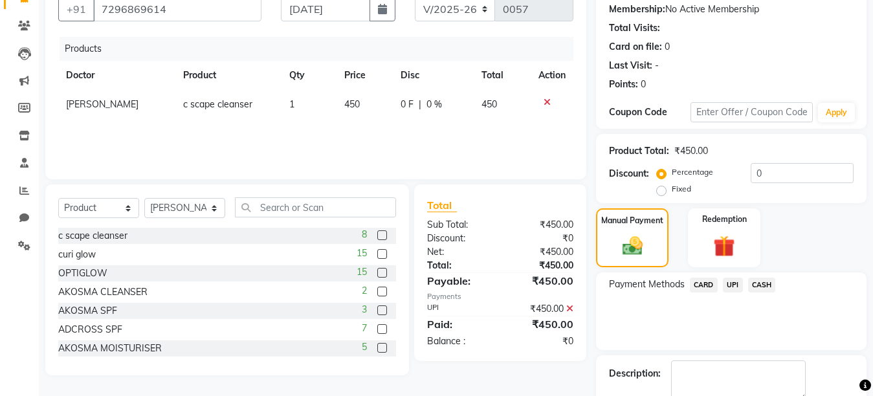
scroll to position [197, 0]
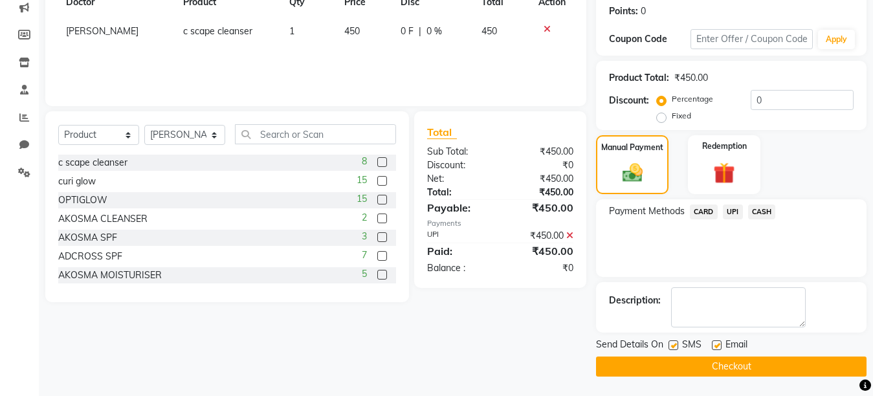
click at [716, 346] on label at bounding box center [717, 345] width 10 height 10
click at [716, 346] on input "checkbox" at bounding box center [716, 346] width 8 height 8
checkbox input "false"
click at [674, 343] on label at bounding box center [674, 345] width 10 height 10
click at [674, 343] on input "checkbox" at bounding box center [673, 346] width 8 height 8
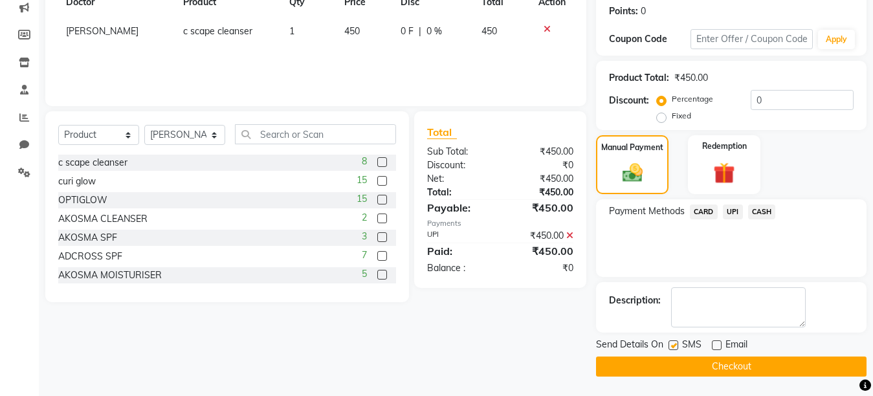
checkbox input "false"
click at [682, 362] on button "Checkout" at bounding box center [731, 367] width 271 height 20
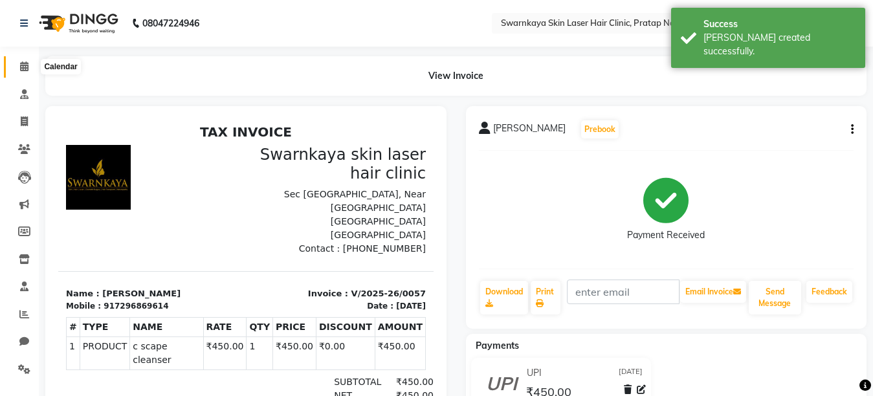
click at [21, 64] on icon at bounding box center [24, 66] width 8 height 10
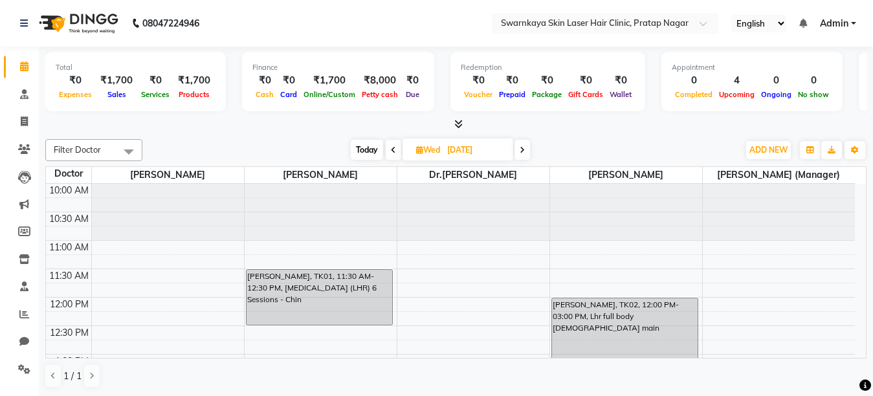
click at [520, 152] on icon at bounding box center [522, 150] width 5 height 8
type input "[DATE]"
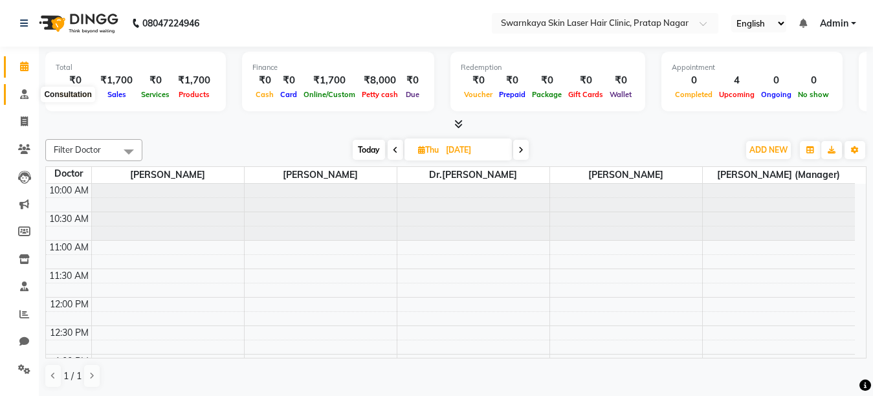
click at [21, 94] on icon at bounding box center [24, 94] width 8 height 10
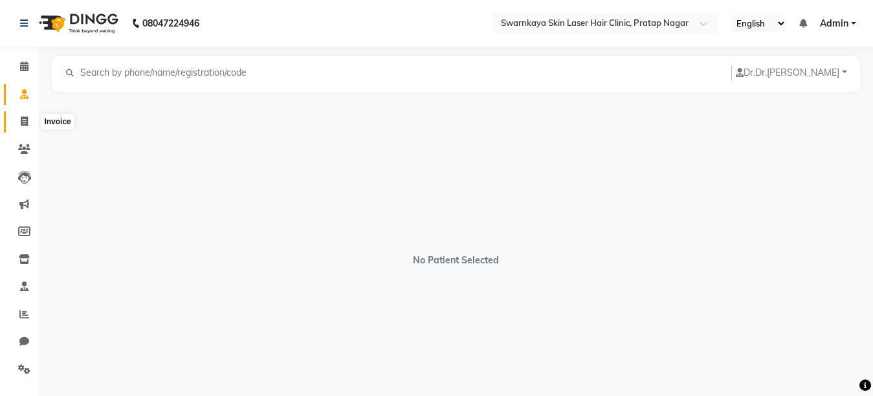
click at [23, 126] on span at bounding box center [24, 122] width 23 height 15
select select "service"
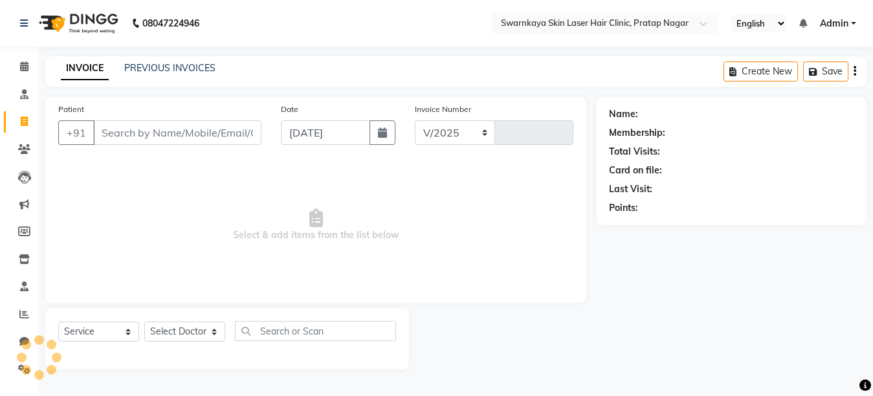
select select "8513"
type input "0058"
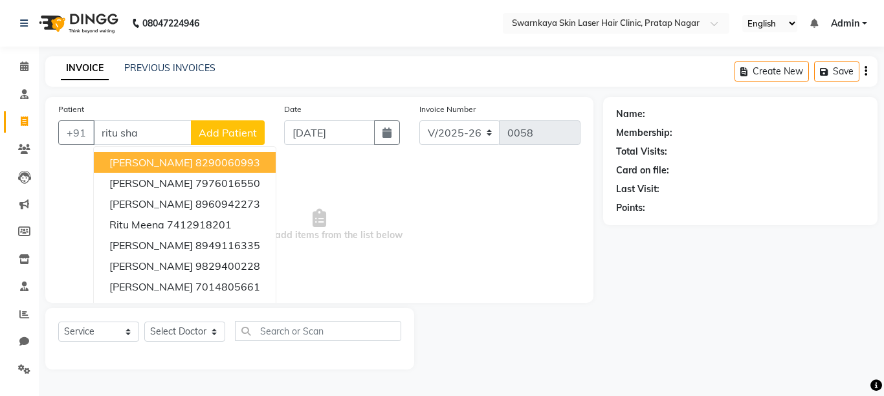
type input "ritu shar"
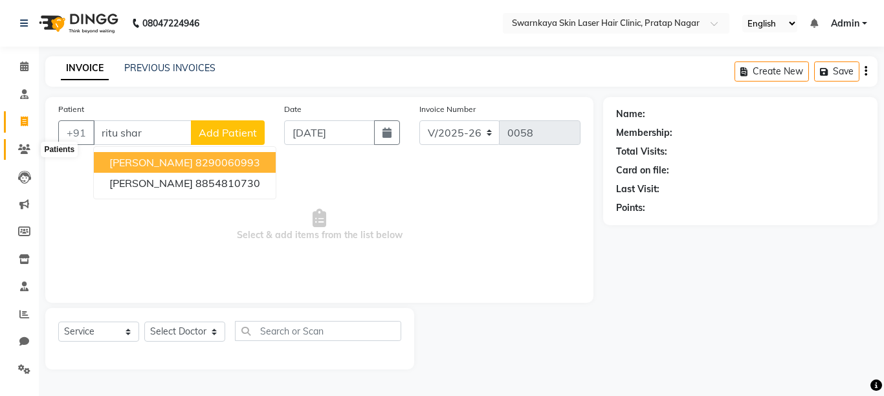
click at [22, 144] on icon at bounding box center [24, 149] width 12 height 10
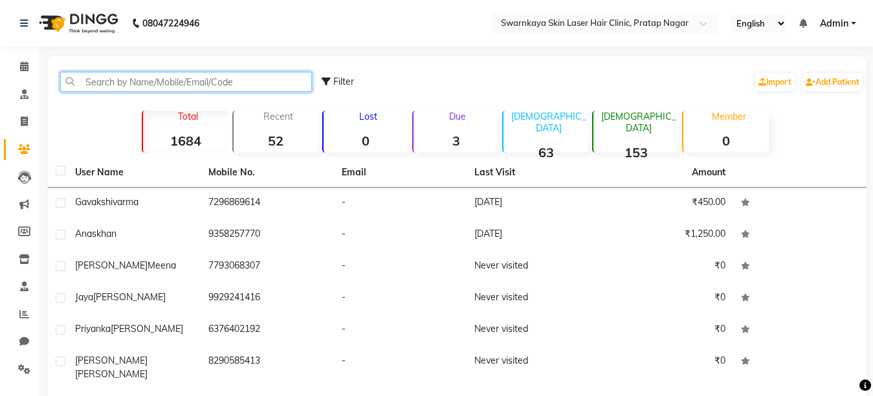
click at [203, 82] on input "text" at bounding box center [186, 82] width 252 height 20
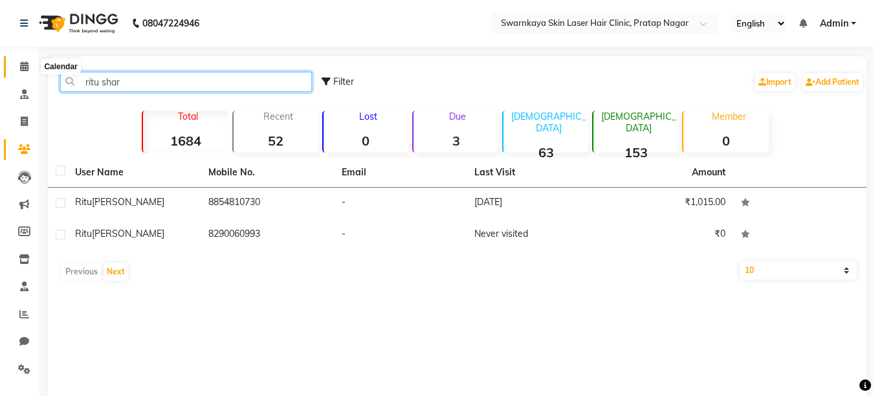
type input "ritu shar"
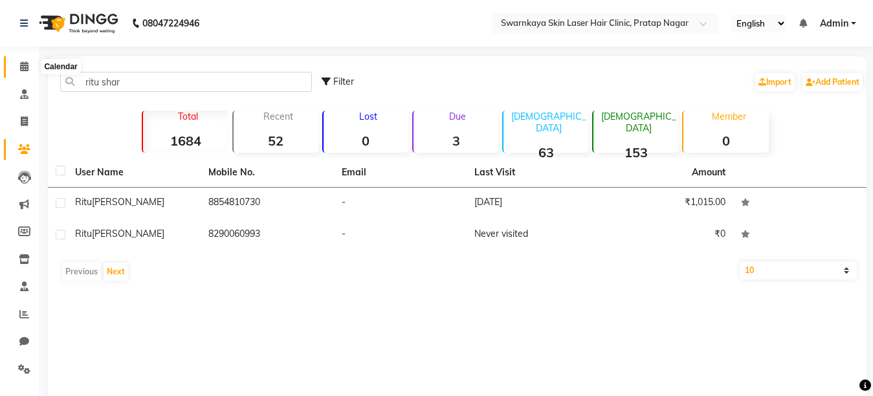
click at [23, 63] on icon at bounding box center [24, 66] width 8 height 10
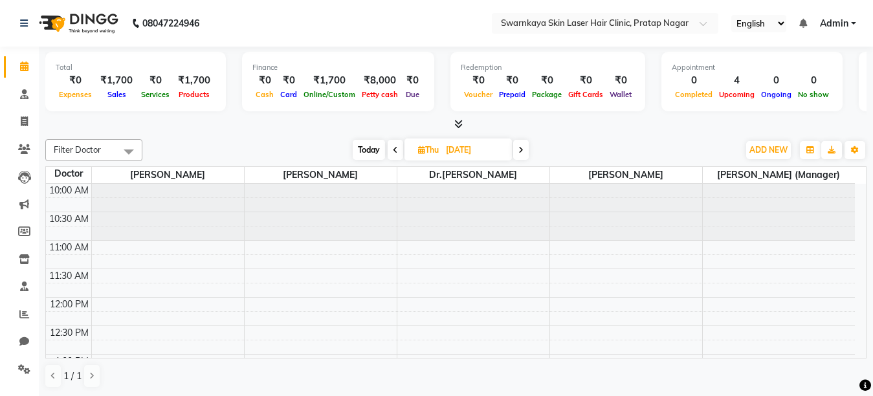
click at [520, 150] on icon at bounding box center [520, 150] width 5 height 8
type input "[DATE]"
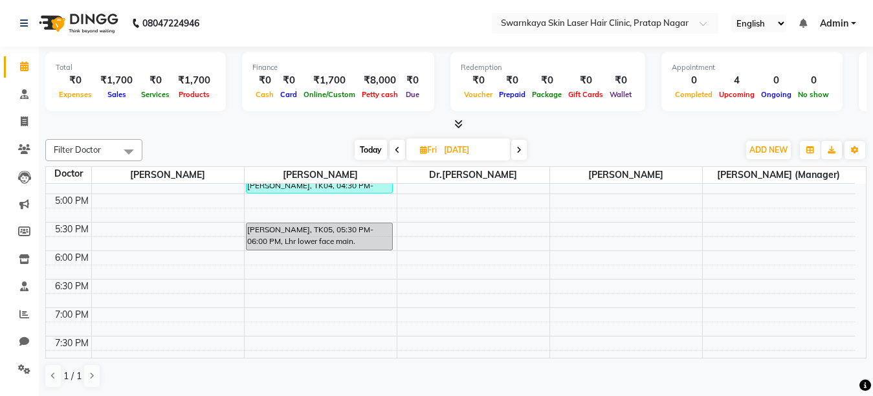
scroll to position [362, 0]
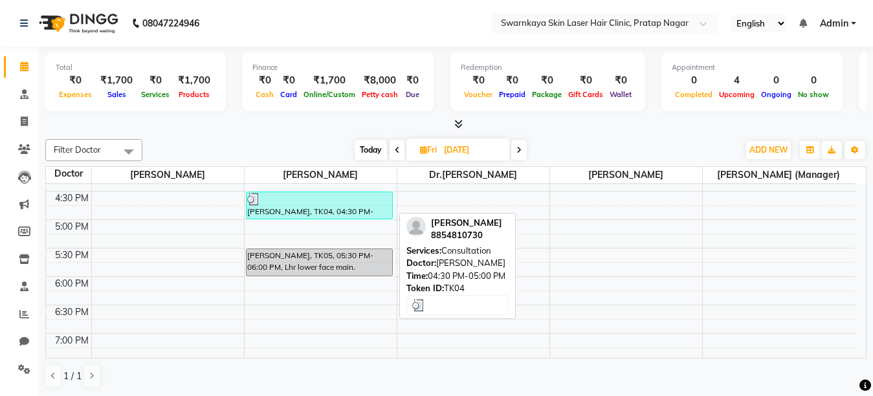
click at [351, 208] on div "[PERSON_NAME], TK04, 04:30 PM-05:00 PM, Consultation" at bounding box center [320, 205] width 146 height 27
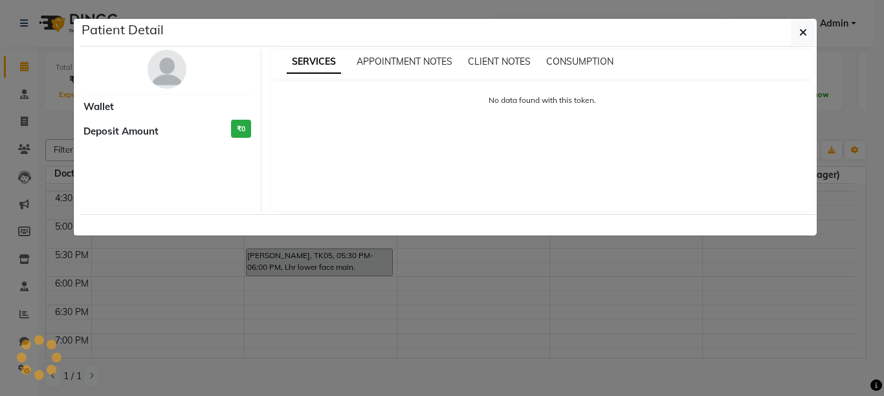
select select "3"
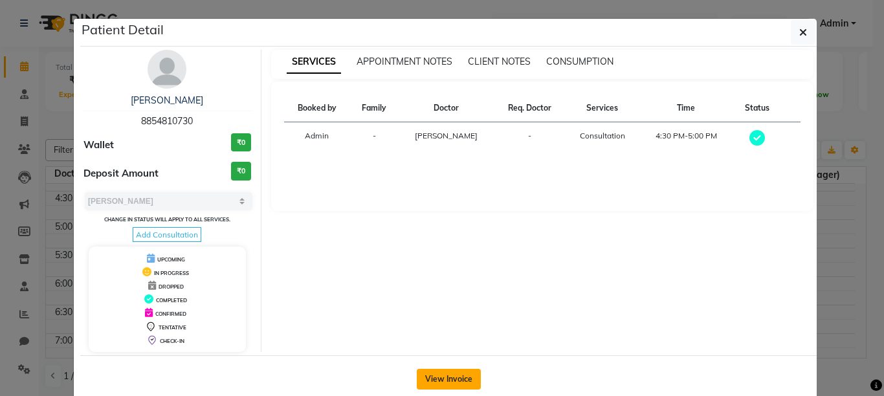
click at [429, 375] on button "View Invoice" at bounding box center [449, 379] width 64 height 21
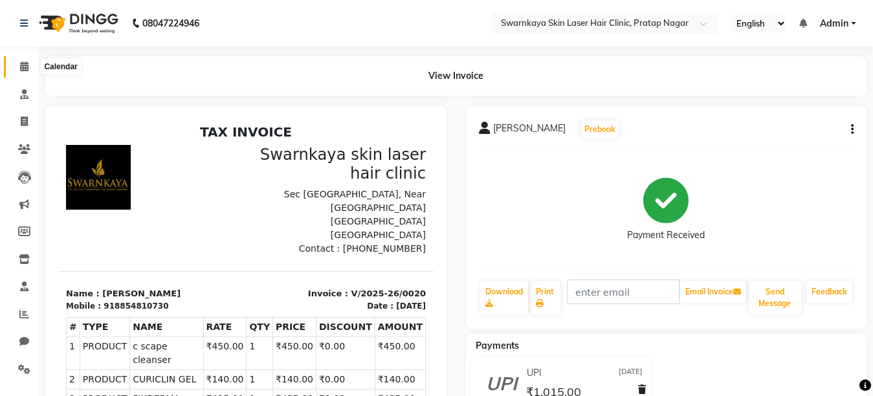
click at [22, 67] on icon at bounding box center [24, 66] width 8 height 10
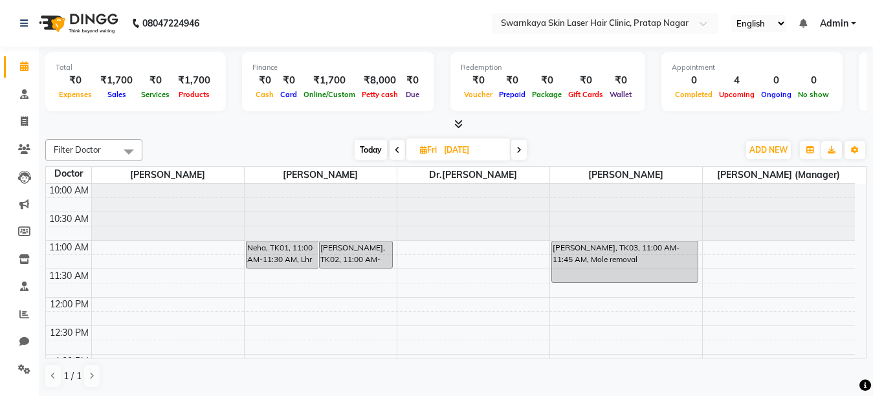
click at [518, 148] on icon at bounding box center [518, 150] width 5 height 8
type input "[DATE]"
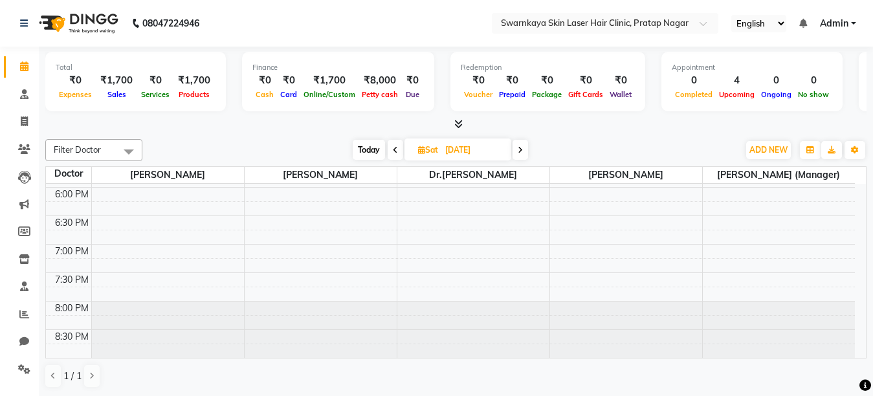
scroll to position [426, 0]
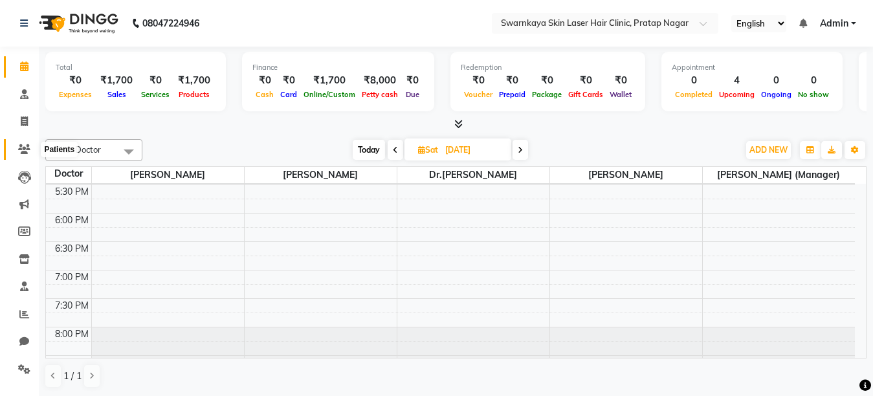
click at [23, 147] on icon at bounding box center [24, 149] width 12 height 10
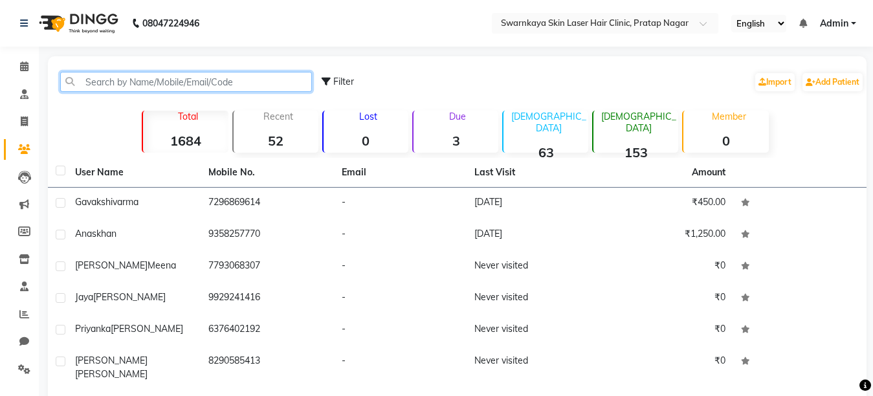
click at [113, 81] on input "text" at bounding box center [186, 82] width 252 height 20
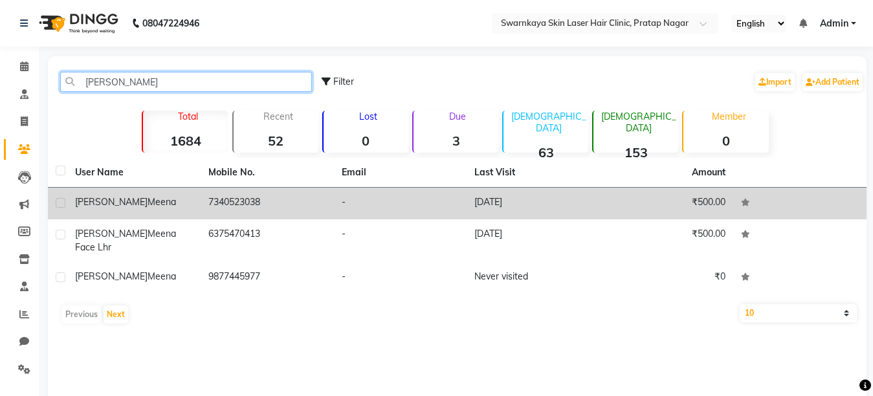
type input "[PERSON_NAME]"
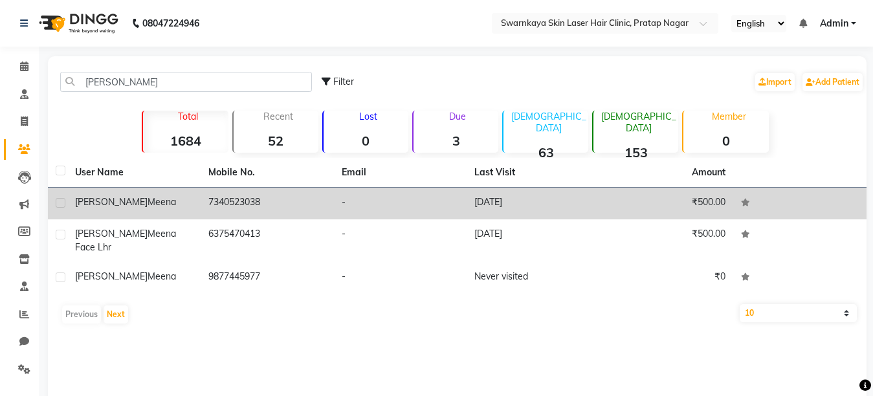
click at [214, 204] on td "7340523038" at bounding box center [267, 204] width 133 height 32
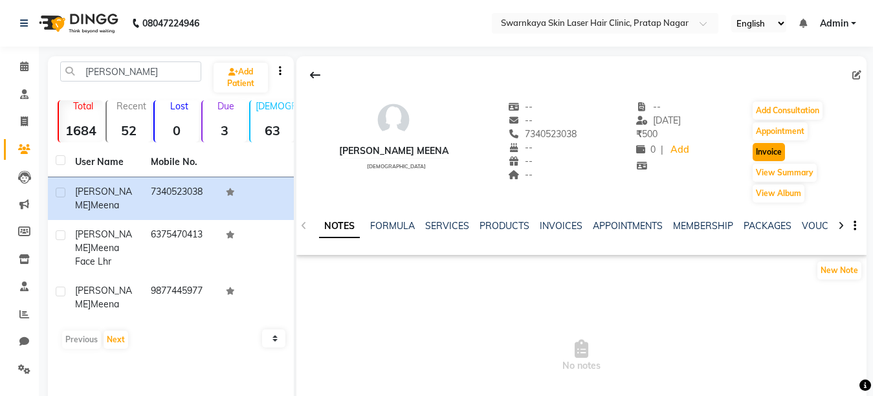
click at [762, 151] on button "Invoice" at bounding box center [769, 152] width 32 height 18
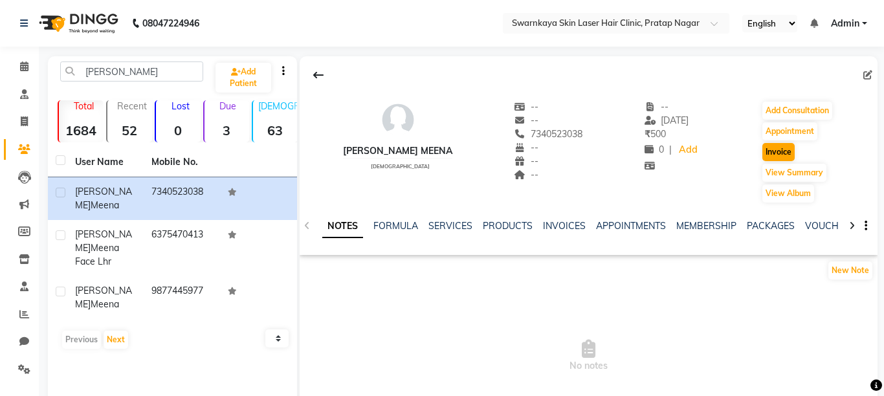
select select "service"
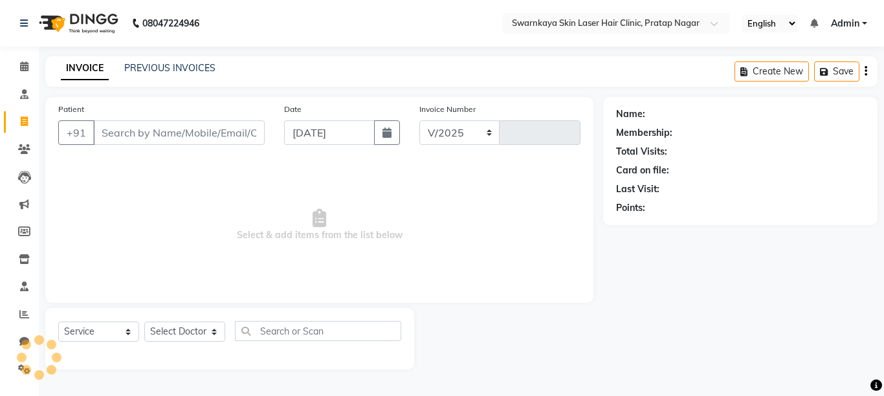
select select "8513"
type input "0058"
type input "7340523038"
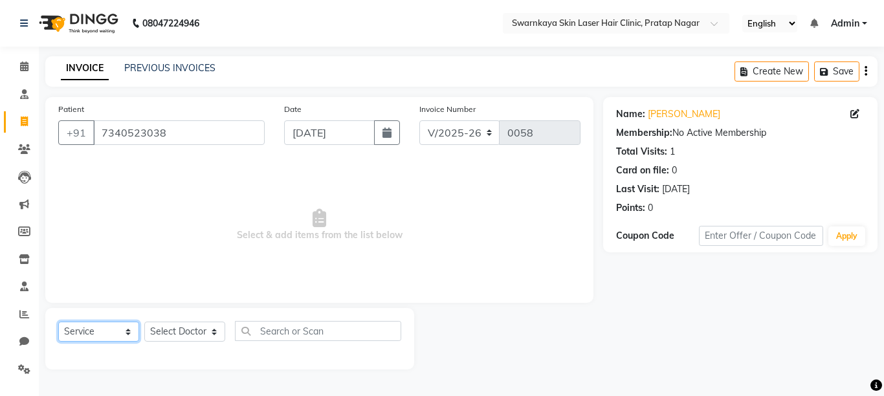
click at [127, 331] on select "Select Service Product Membership Package Voucher Prepaid Gift Card" at bounding box center [98, 332] width 81 height 20
select select "product"
click at [58, 322] on select "Select Service Product Membership Package Voucher Prepaid Gift Card" at bounding box center [98, 332] width 81 height 20
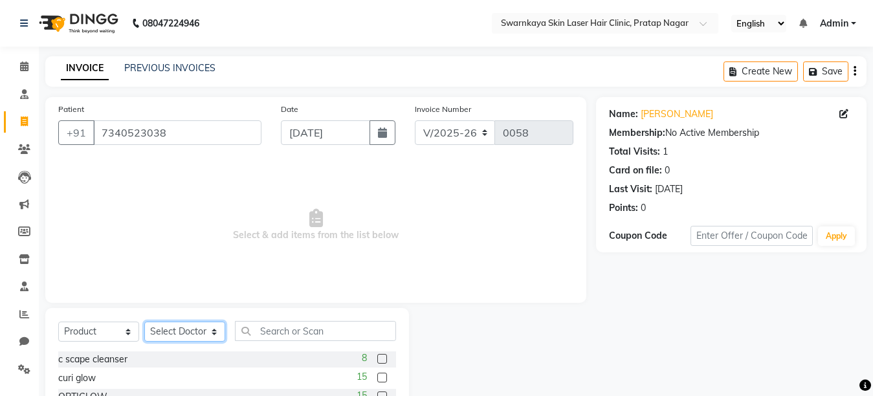
click at [211, 329] on select "Select Doctor [PERSON_NAME] Dr.[PERSON_NAME] [PERSON_NAME] [PERSON_NAME] [PERSO…" at bounding box center [184, 332] width 81 height 20
select select "83968"
click at [144, 322] on select "Select Doctor [PERSON_NAME] Dr.[PERSON_NAME] [PERSON_NAME] [PERSON_NAME] [PERSO…" at bounding box center [184, 332] width 81 height 20
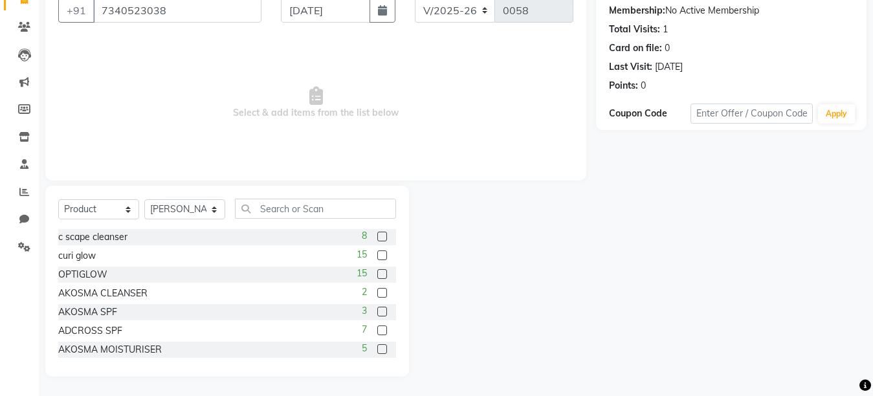
click at [377, 272] on label at bounding box center [382, 274] width 10 height 10
click at [377, 272] on input "checkbox" at bounding box center [381, 275] width 8 height 8
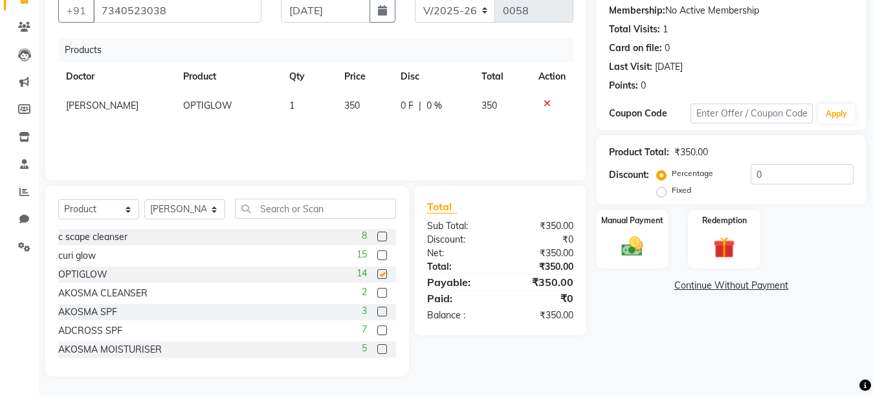
checkbox input "false"
click at [633, 231] on div "Manual Payment" at bounding box center [632, 238] width 75 height 61
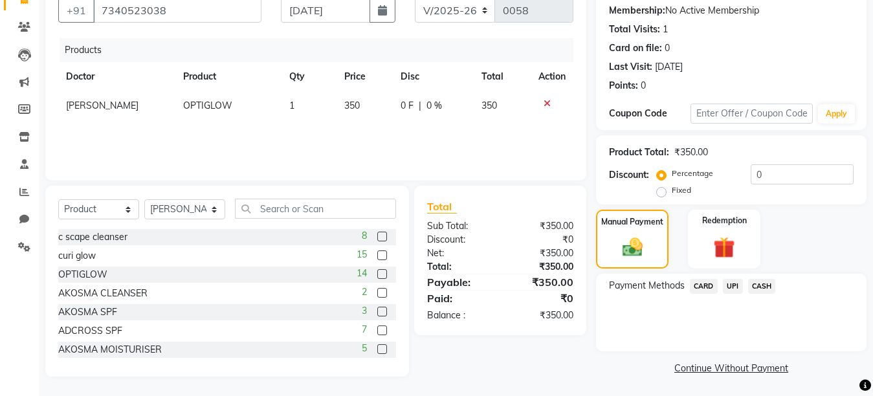
click at [755, 282] on span "CASH" at bounding box center [762, 286] width 28 height 15
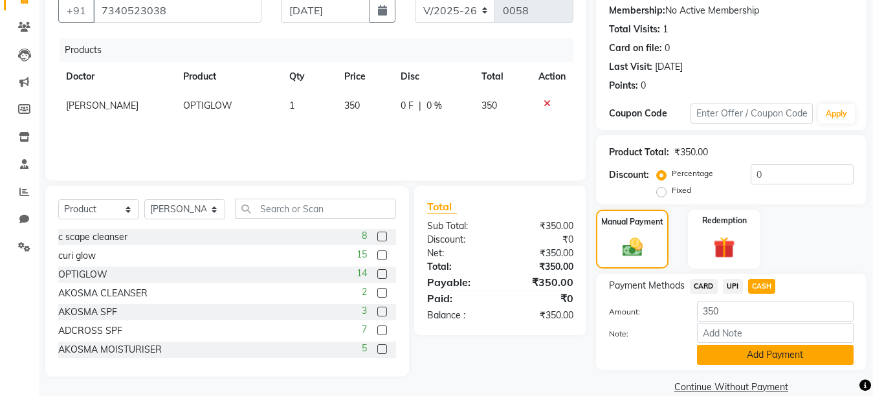
click at [753, 355] on button "Add Payment" at bounding box center [775, 355] width 157 height 20
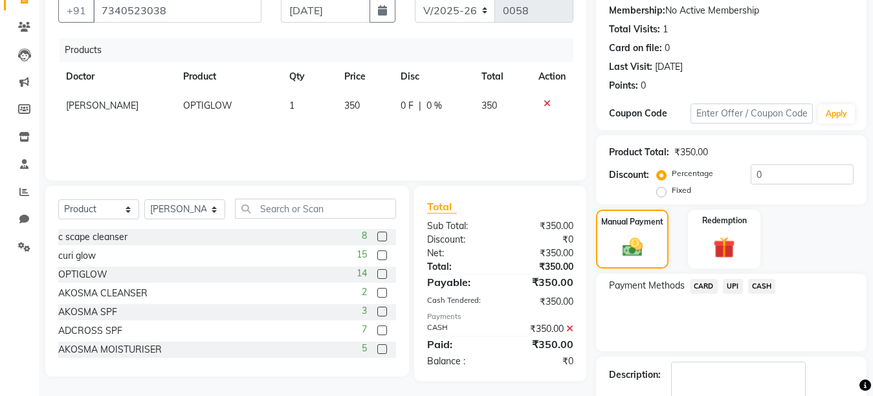
scroll to position [197, 0]
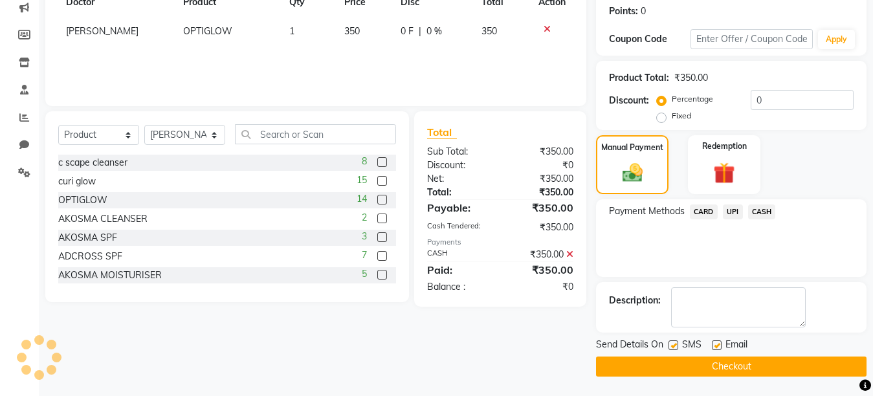
click at [715, 345] on label at bounding box center [717, 345] width 10 height 10
click at [715, 345] on input "checkbox" at bounding box center [716, 346] width 8 height 8
checkbox input "false"
click at [673, 343] on label at bounding box center [674, 345] width 10 height 10
click at [673, 343] on input "checkbox" at bounding box center [673, 346] width 8 height 8
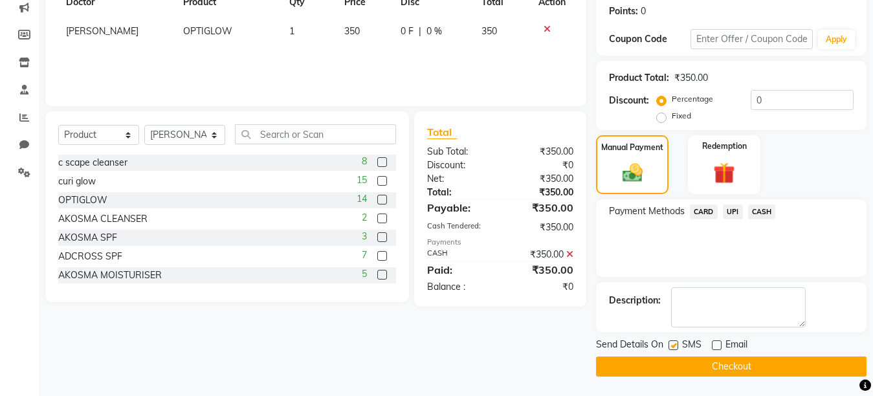
checkbox input "false"
click at [715, 370] on button "Checkout" at bounding box center [731, 367] width 271 height 20
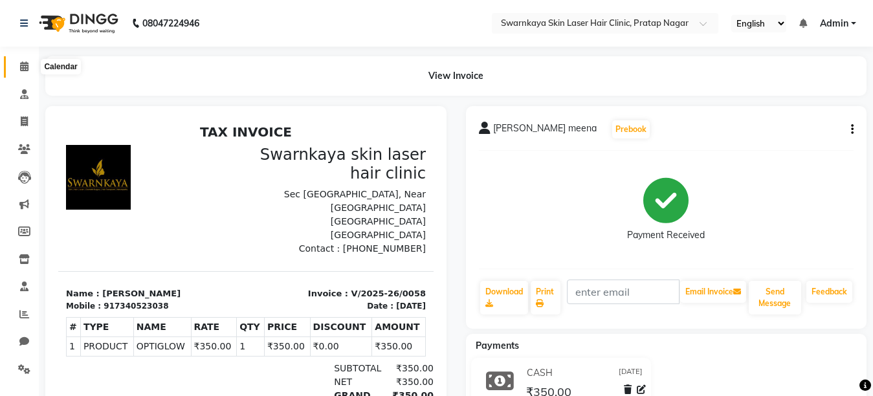
click at [25, 65] on icon at bounding box center [24, 66] width 8 height 10
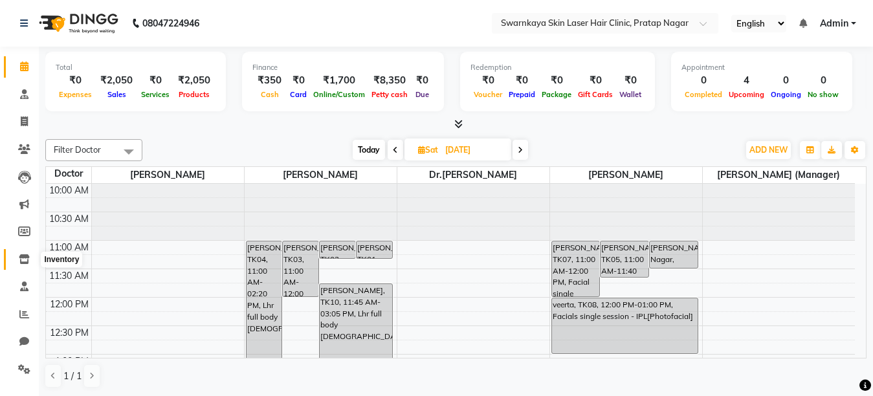
click at [19, 260] on icon at bounding box center [24, 259] width 11 height 10
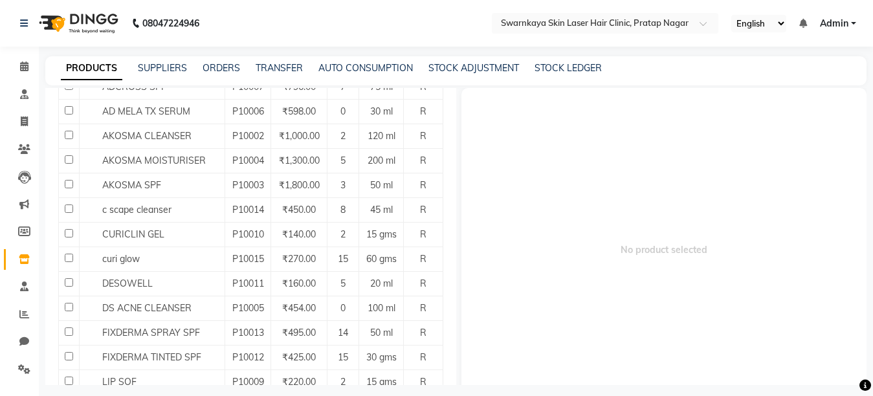
scroll to position [207, 0]
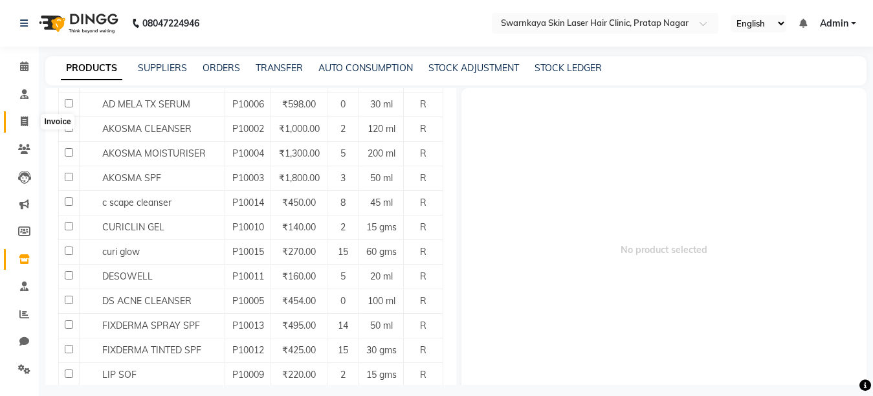
click at [23, 116] on span at bounding box center [24, 122] width 23 height 15
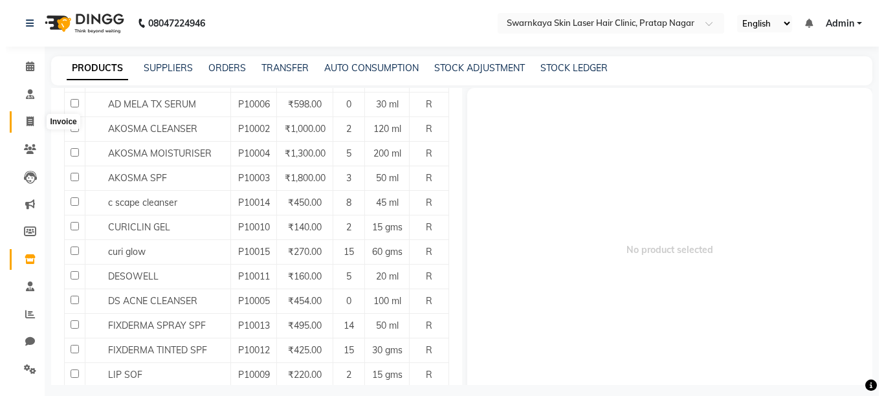
select select "service"
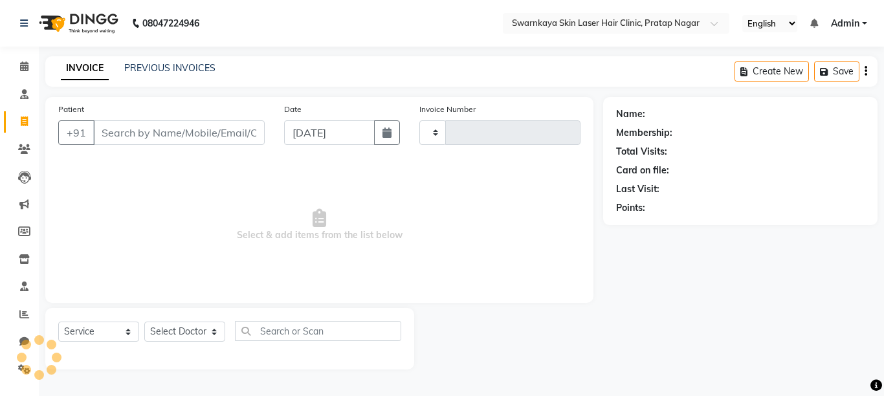
type input "0059"
select select "8513"
click at [110, 136] on input "Patient" at bounding box center [179, 132] width 172 height 25
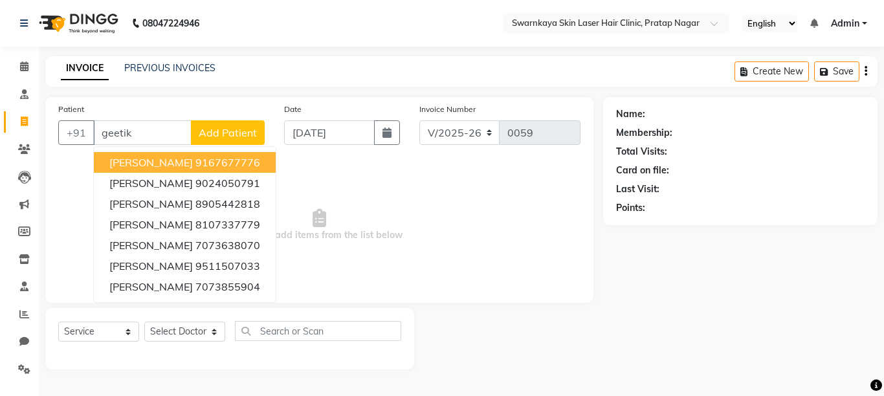
type input "geetika"
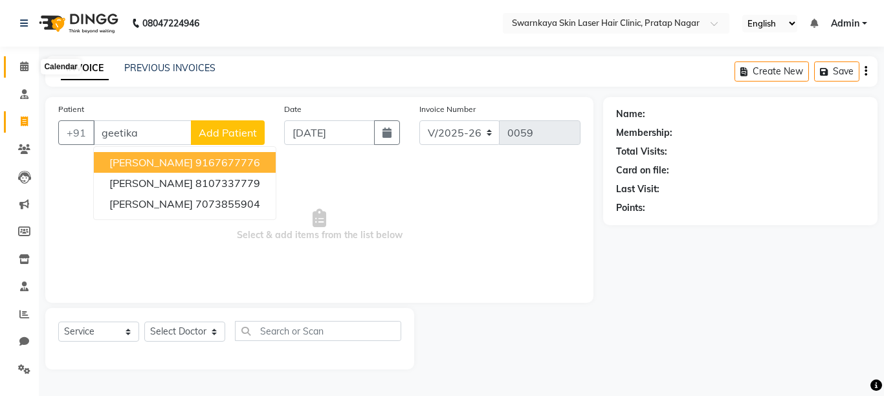
click at [25, 67] on icon at bounding box center [24, 66] width 8 height 10
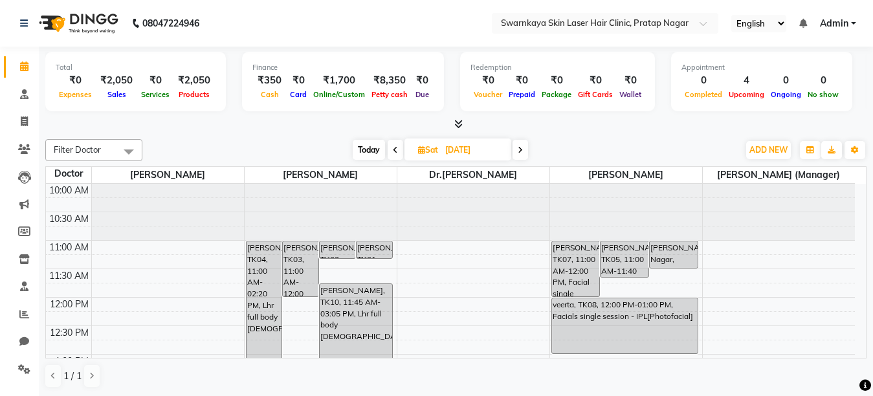
click at [522, 149] on icon at bounding box center [520, 150] width 5 height 8
type input "[DATE]"
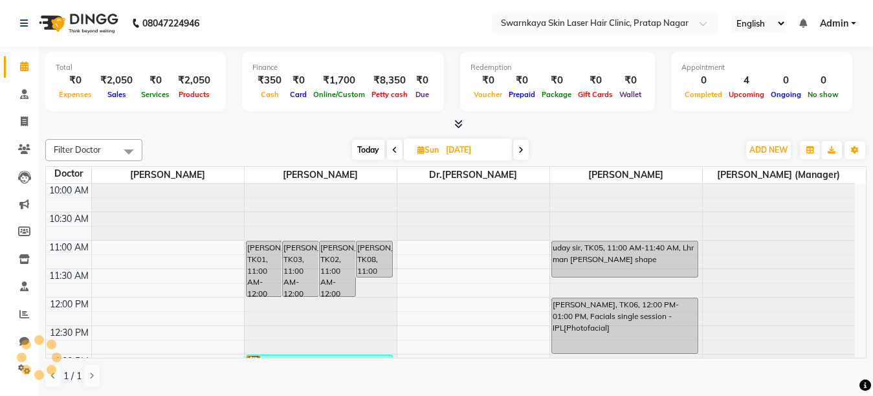
scroll to position [172, 0]
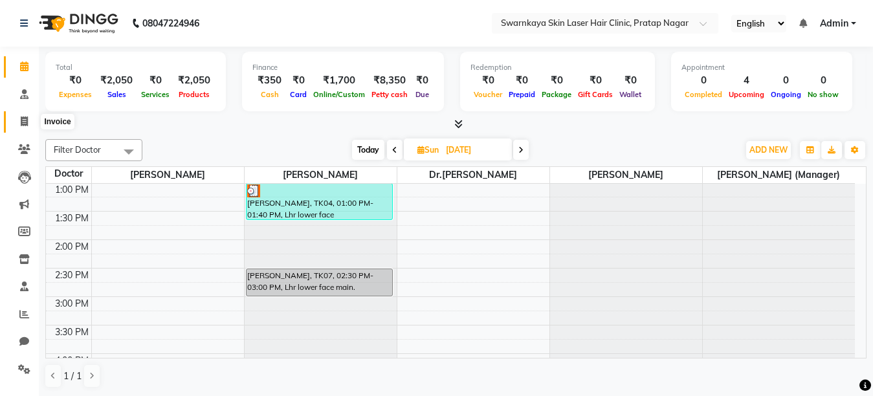
click at [21, 122] on icon at bounding box center [24, 121] width 7 height 10
select select "service"
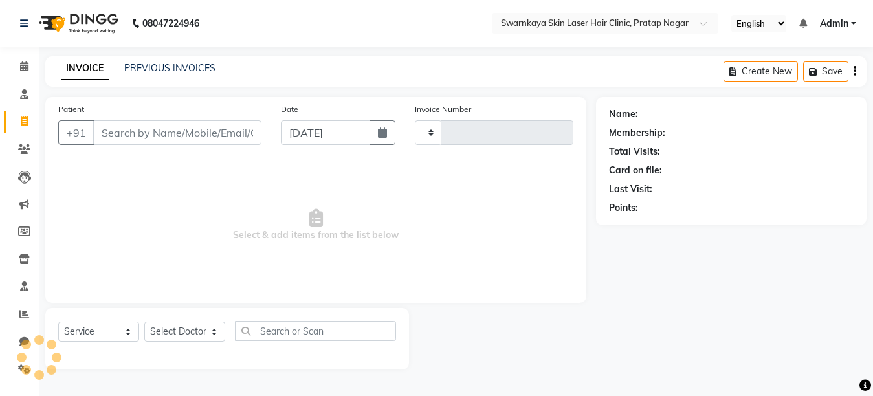
type input "0059"
select select "8513"
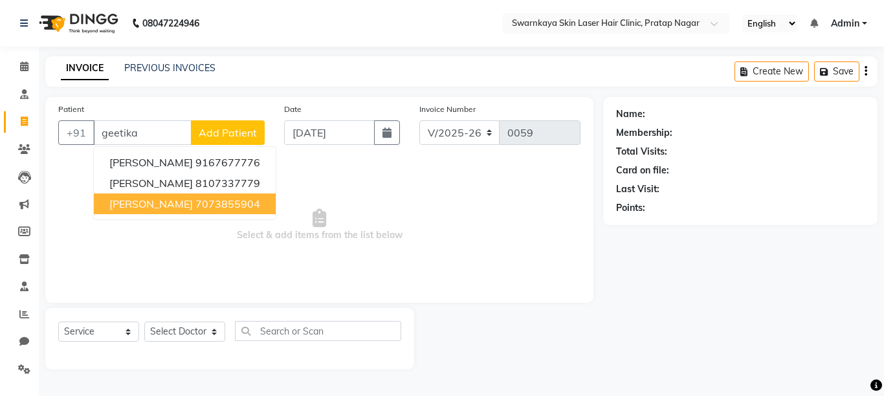
click at [136, 199] on span "[PERSON_NAME]" at bounding box center [150, 203] width 83 height 13
type input "7073855904"
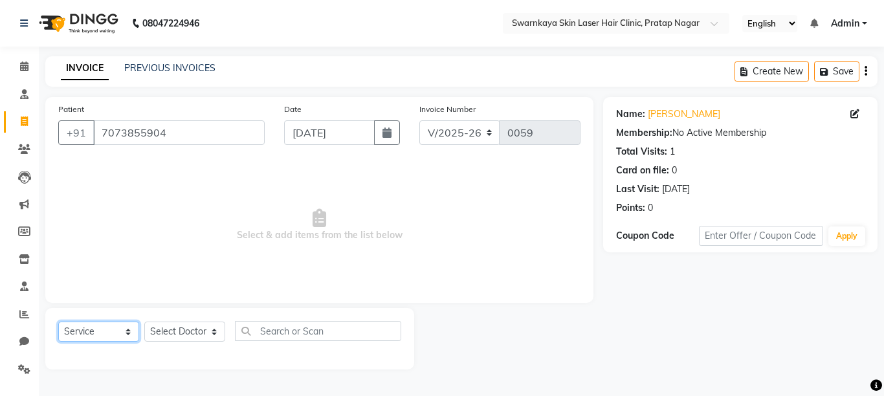
click at [127, 333] on select "Select Service Product Membership Package Voucher Prepaid Gift Card" at bounding box center [98, 332] width 81 height 20
select select "product"
click at [58, 322] on select "Select Service Product Membership Package Voucher Prepaid Gift Card" at bounding box center [98, 332] width 81 height 20
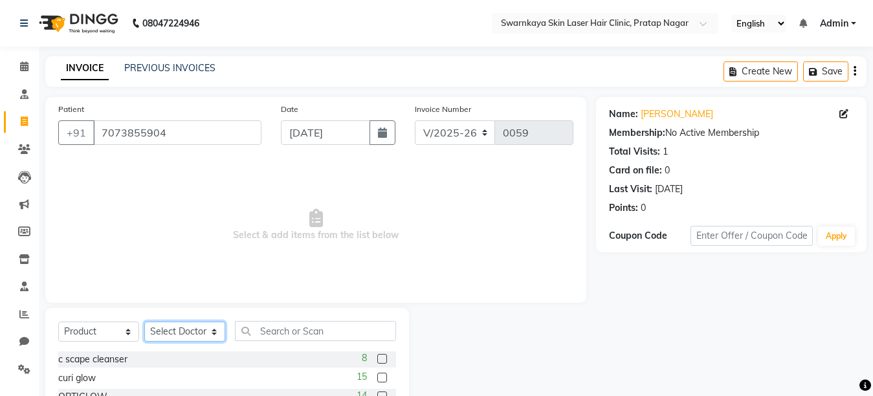
click at [213, 329] on select "Select Doctor [PERSON_NAME] Dr.[PERSON_NAME] [PERSON_NAME] [PERSON_NAME] [PERSO…" at bounding box center [184, 332] width 81 height 20
select select "83968"
click at [144, 322] on select "Select Doctor [PERSON_NAME] Dr.[PERSON_NAME] [PERSON_NAME] [PERSON_NAME] [PERSO…" at bounding box center [184, 332] width 81 height 20
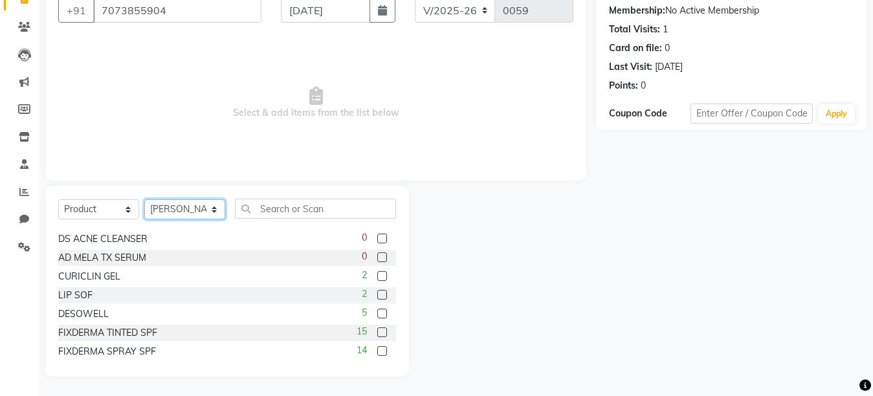
scroll to position [133, 0]
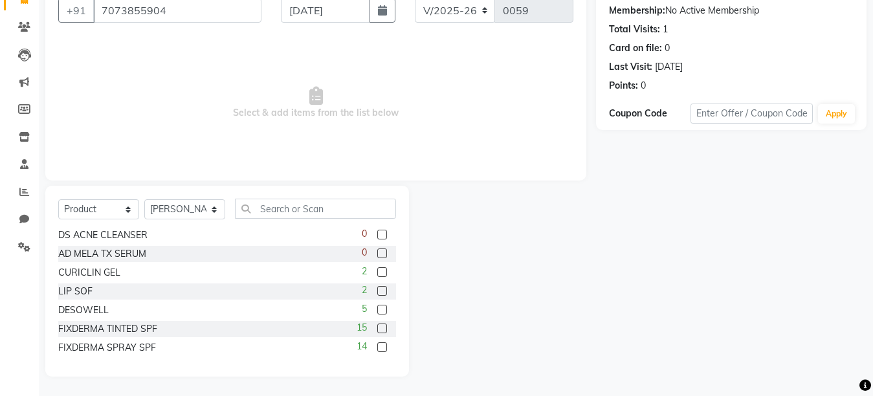
click at [377, 308] on label at bounding box center [382, 310] width 10 height 10
click at [377, 308] on input "checkbox" at bounding box center [381, 310] width 8 height 8
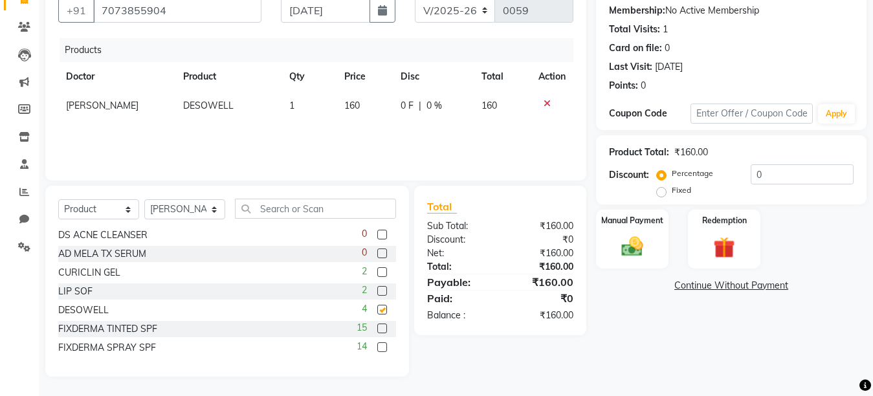
checkbox input "false"
click at [628, 233] on div "Manual Payment" at bounding box center [632, 238] width 75 height 61
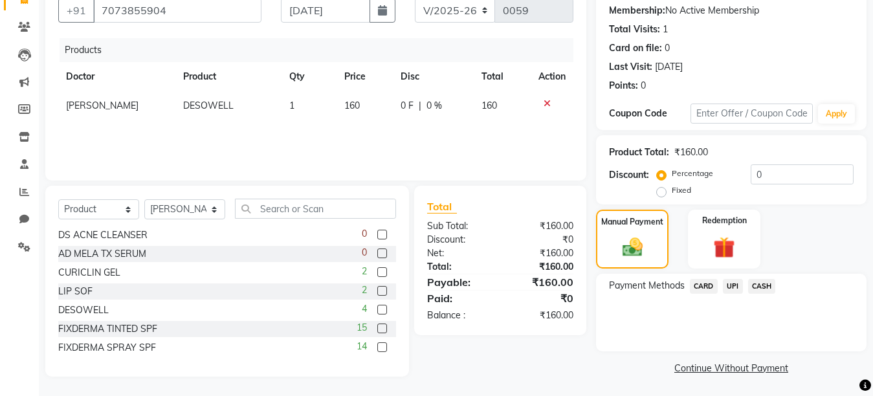
click at [732, 287] on span "UPI" at bounding box center [733, 286] width 20 height 15
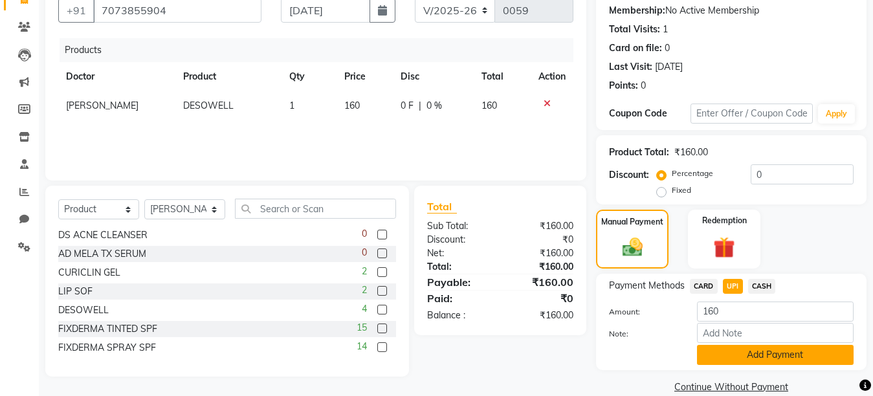
click at [763, 360] on button "Add Payment" at bounding box center [775, 355] width 157 height 20
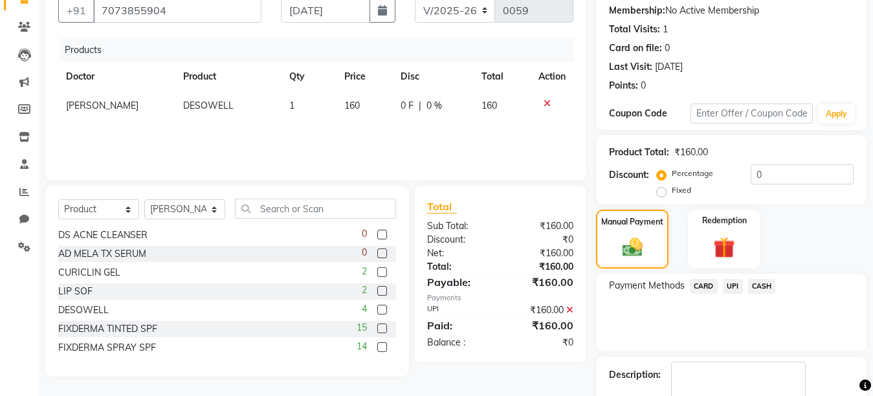
scroll to position [197, 0]
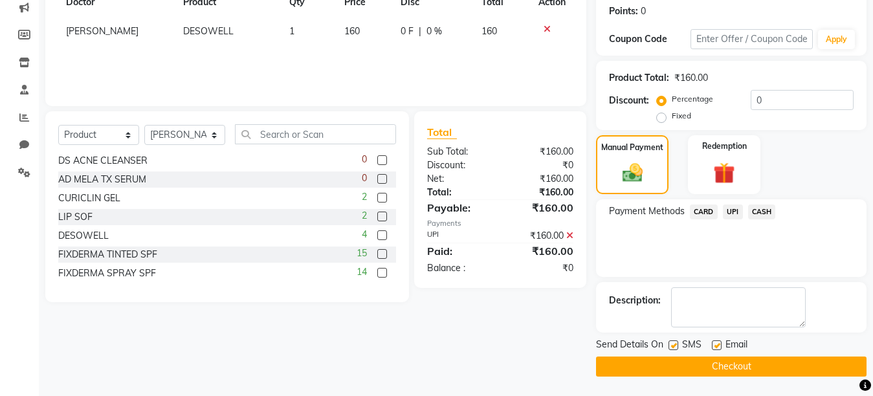
click at [715, 344] on label at bounding box center [717, 345] width 10 height 10
click at [715, 344] on input "checkbox" at bounding box center [716, 346] width 8 height 8
click at [715, 344] on label at bounding box center [717, 345] width 10 height 10
click at [715, 344] on input "checkbox" at bounding box center [716, 346] width 8 height 8
checkbox input "true"
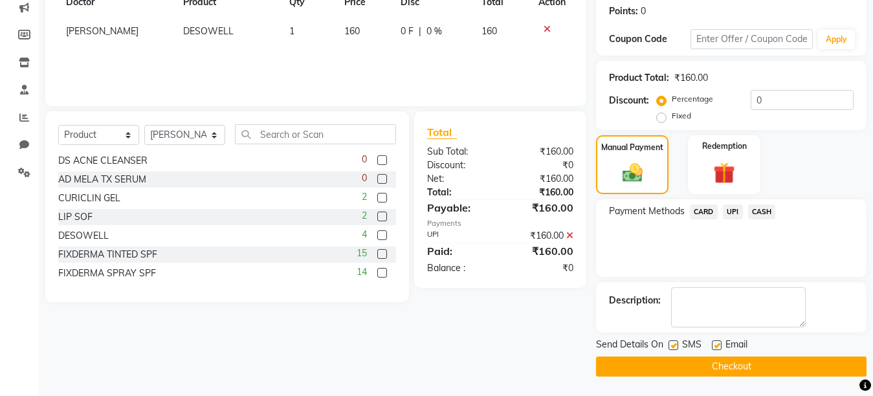
click at [671, 346] on label at bounding box center [674, 345] width 10 height 10
click at [671, 346] on input "checkbox" at bounding box center [673, 346] width 8 height 8
checkbox input "false"
click at [718, 344] on label at bounding box center [717, 345] width 10 height 10
click at [718, 344] on input "checkbox" at bounding box center [716, 346] width 8 height 8
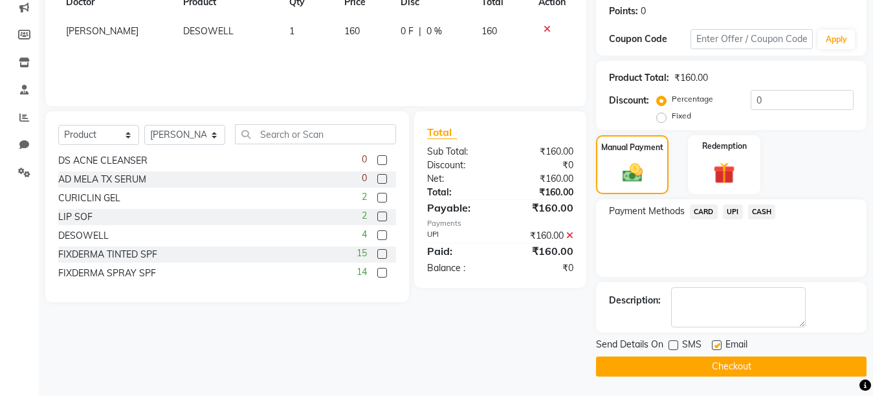
checkbox input "false"
click at [726, 373] on button "Checkout" at bounding box center [731, 367] width 271 height 20
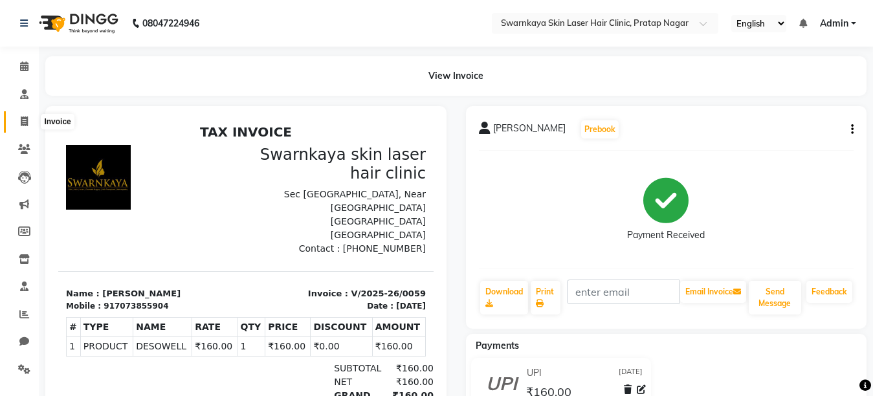
click at [23, 124] on icon at bounding box center [24, 121] width 7 height 10
select select "service"
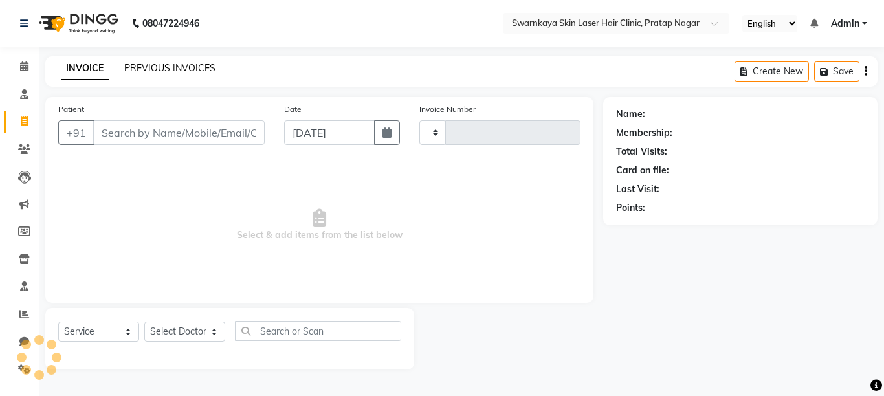
type input "0060"
select select "8513"
click at [127, 132] on input "Patient" at bounding box center [179, 132] width 172 height 25
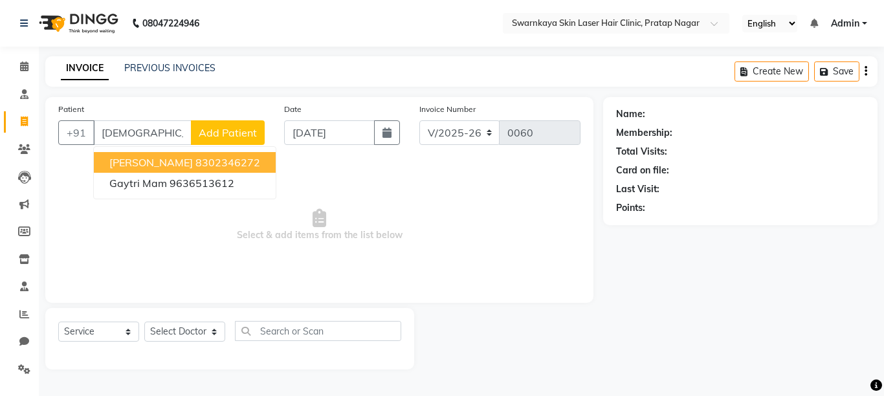
click at [150, 161] on span "[PERSON_NAME]" at bounding box center [150, 162] width 83 height 13
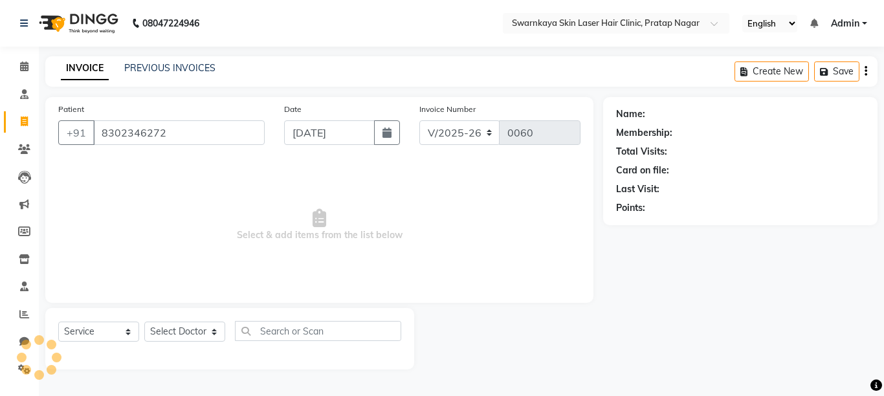
type input "8302346272"
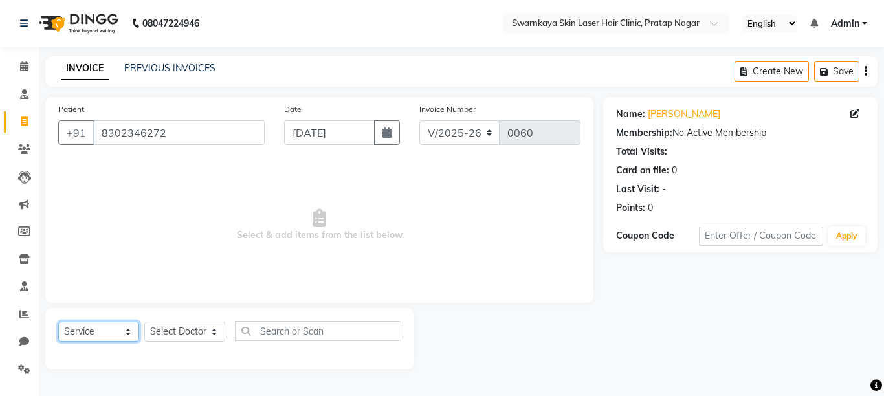
click at [127, 334] on select "Select Service Product Membership Package Voucher Prepaid Gift Card" at bounding box center [98, 332] width 81 height 20
click at [58, 322] on select "Select Service Product Membership Package Voucher Prepaid Gift Card" at bounding box center [98, 332] width 81 height 20
click at [130, 329] on select "Select Service Product Membership Package Voucher Prepaid Gift Card" at bounding box center [98, 332] width 81 height 20
select select "product"
click at [58, 322] on select "Select Service Product Membership Package Voucher Prepaid Gift Card" at bounding box center [98, 332] width 81 height 20
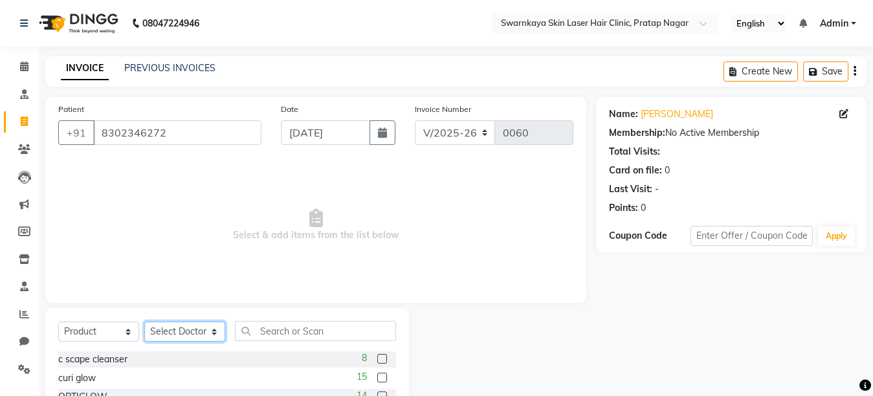
click at [207, 331] on select "Select Doctor [PERSON_NAME] Dr.[PERSON_NAME] [PERSON_NAME] [PERSON_NAME] [PERSO…" at bounding box center [184, 332] width 81 height 20
select select "83968"
click at [144, 322] on select "Select Doctor [PERSON_NAME] Dr.[PERSON_NAME] [PERSON_NAME] [PERSON_NAME] [PERSO…" at bounding box center [184, 332] width 81 height 20
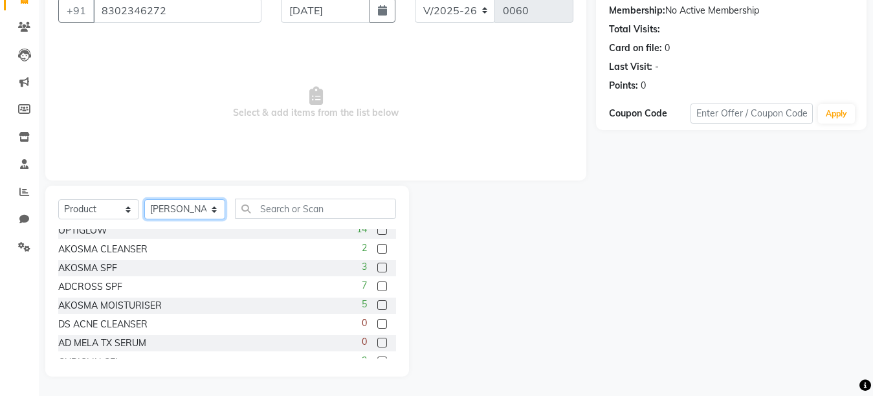
scroll to position [52, 0]
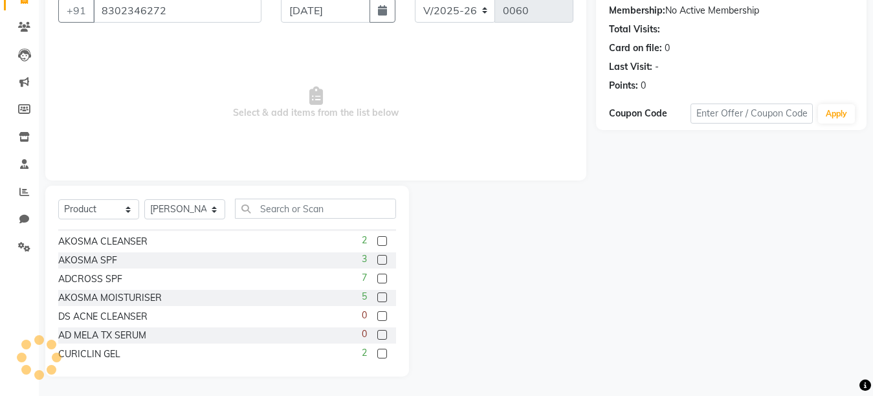
click at [377, 314] on label at bounding box center [382, 316] width 10 height 10
click at [377, 314] on input "checkbox" at bounding box center [381, 317] width 8 height 8
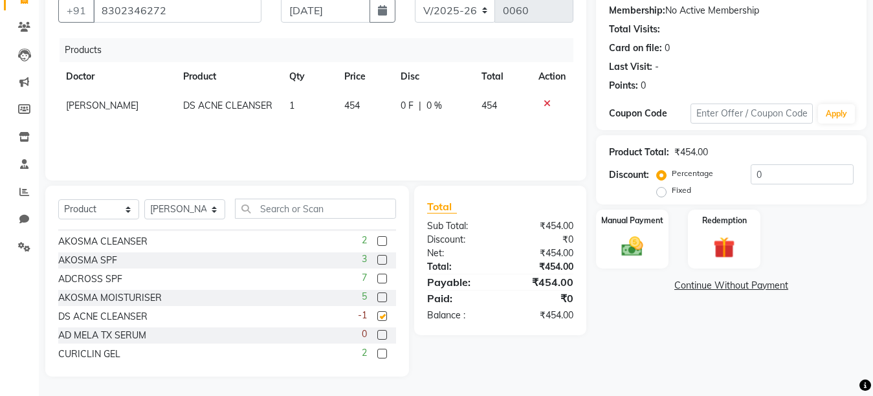
checkbox input "false"
click at [546, 102] on icon at bounding box center [547, 103] width 7 height 9
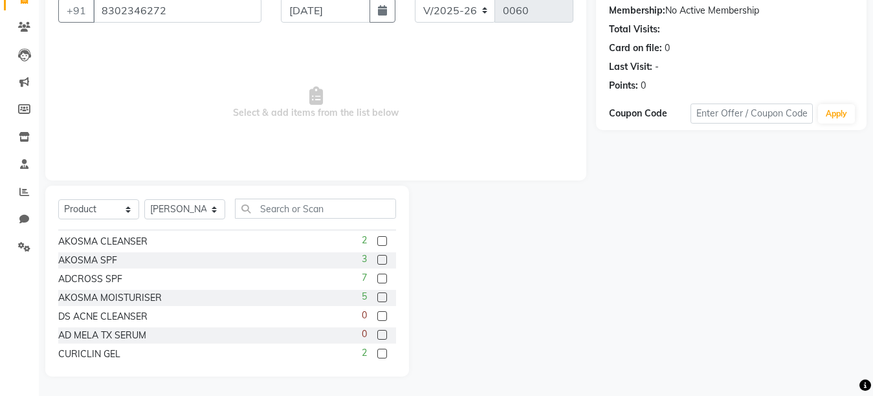
scroll to position [19, 0]
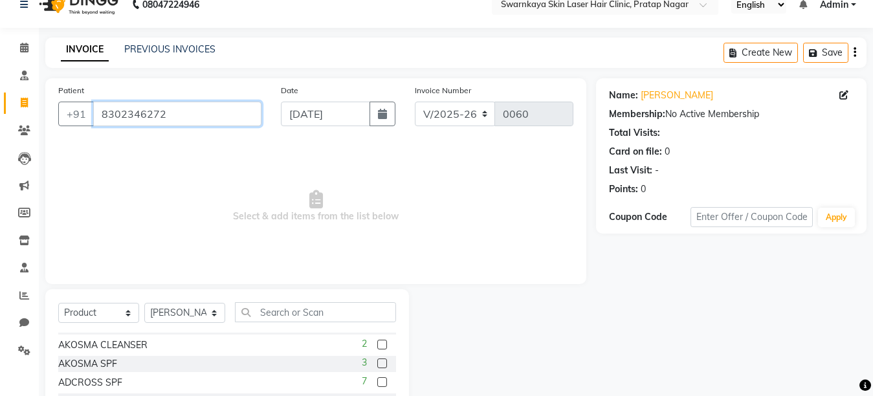
click at [185, 109] on input "8302346272" at bounding box center [177, 114] width 168 height 25
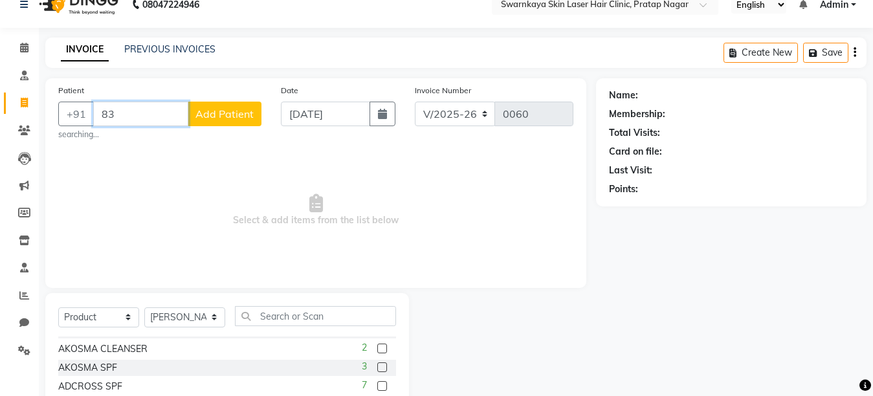
type input "8"
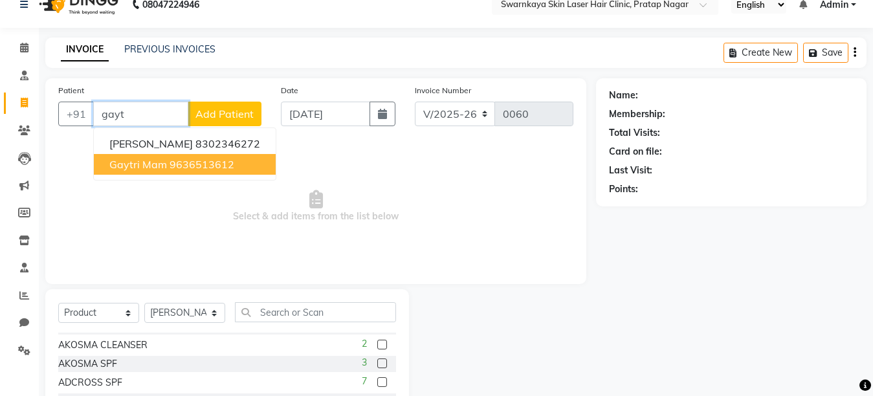
click at [166, 171] on button "gaytri mam 9636513612" at bounding box center [185, 164] width 182 height 21
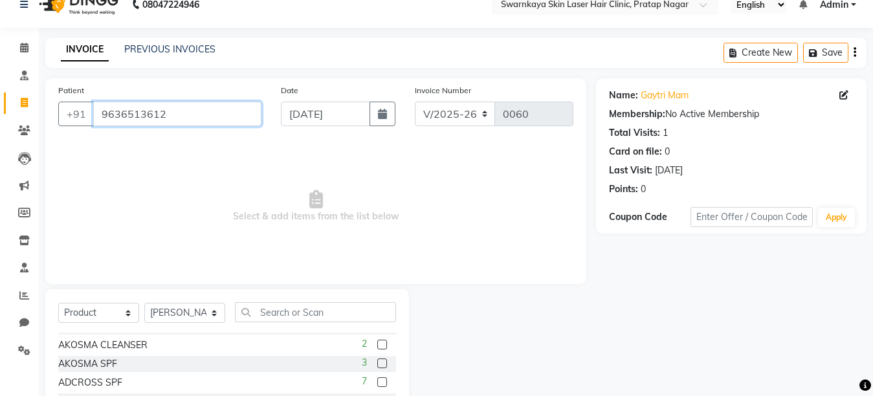
click at [170, 117] on input "9636513612" at bounding box center [177, 114] width 168 height 25
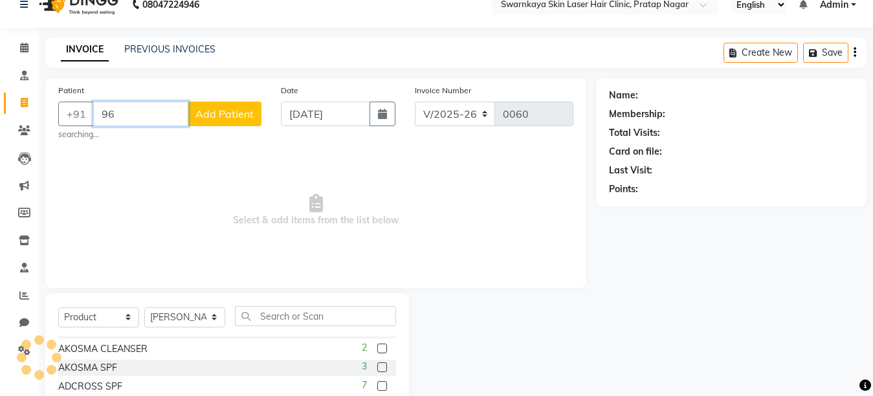
type input "9"
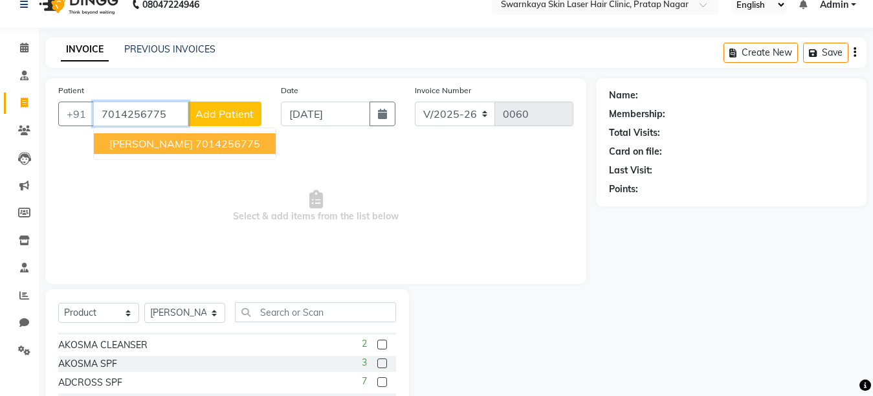
type input "7014256775"
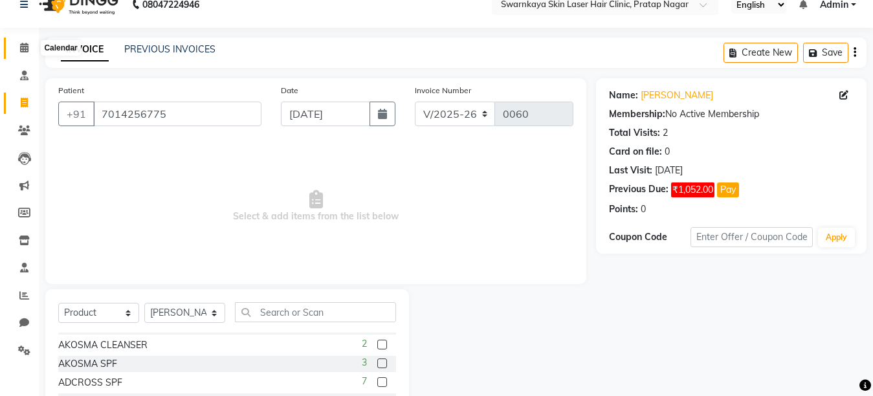
click at [21, 41] on span at bounding box center [24, 48] width 23 height 15
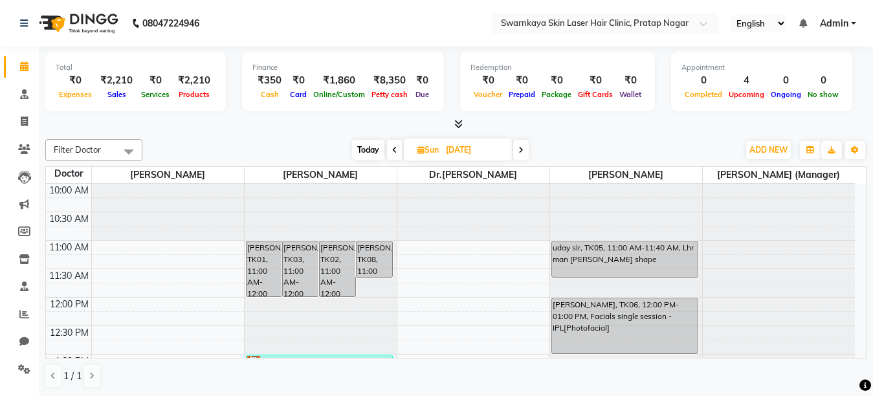
click at [520, 150] on icon at bounding box center [520, 150] width 5 height 8
type input "[DATE]"
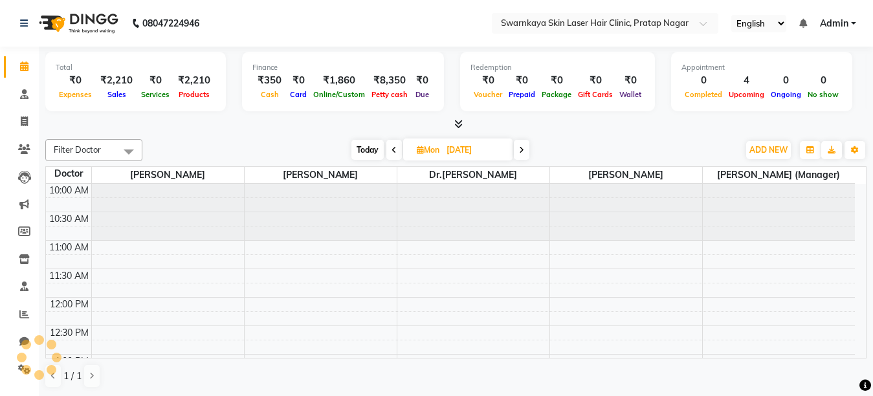
scroll to position [172, 0]
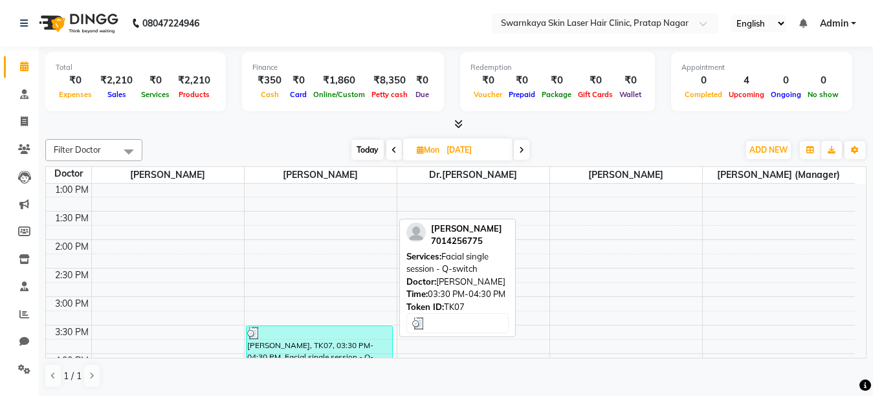
click at [321, 335] on div at bounding box center [319, 333] width 144 height 13
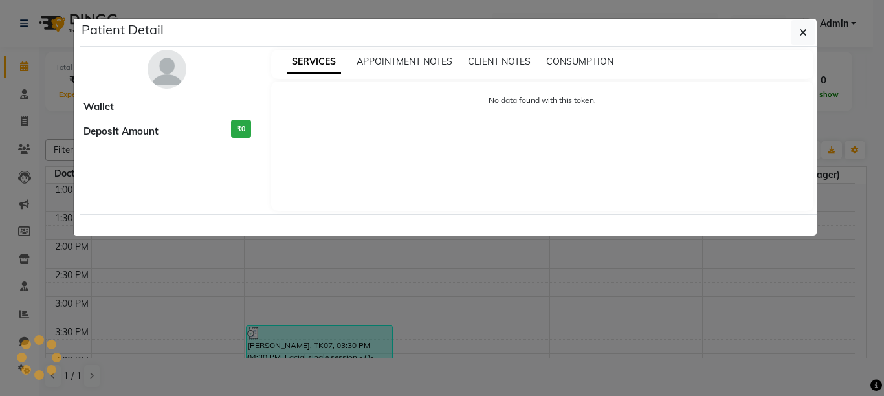
select select "3"
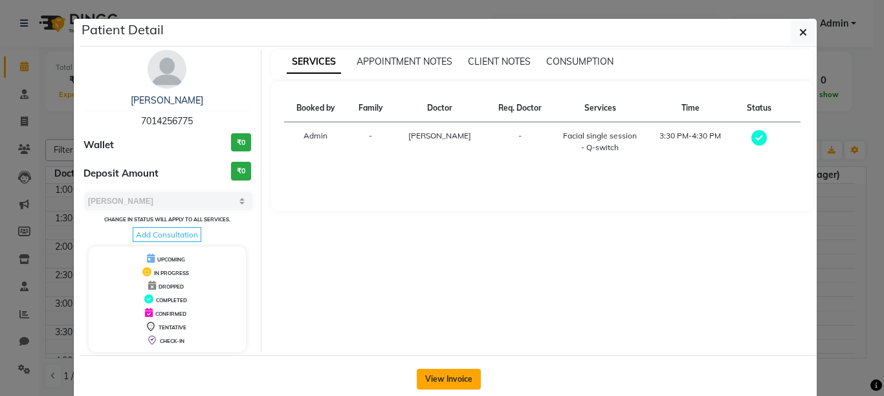
click at [449, 377] on button "View Invoice" at bounding box center [449, 379] width 64 height 21
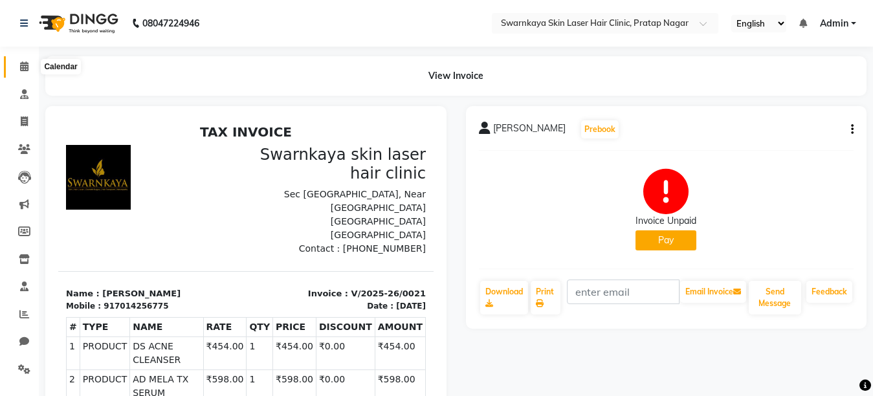
click at [25, 60] on span at bounding box center [24, 67] width 23 height 15
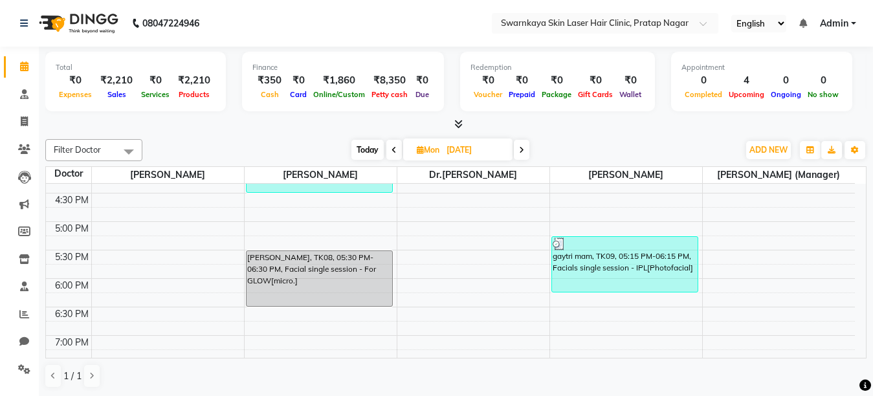
scroll to position [362, 0]
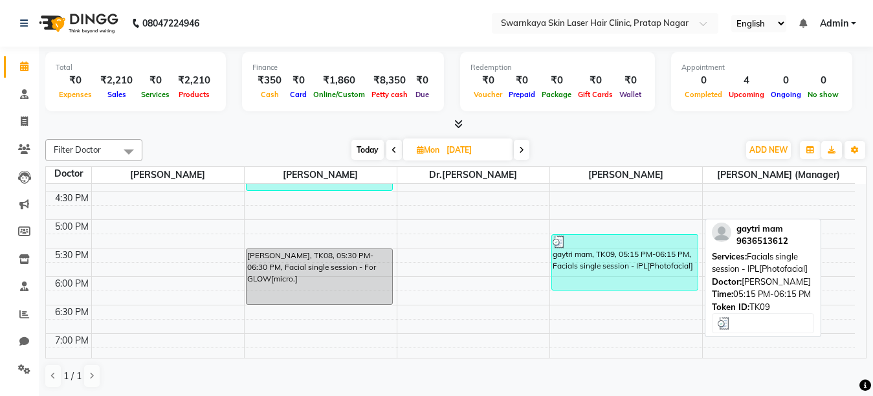
click at [619, 261] on div "gaytri mam, TK09, 05:15 PM-06:15 PM, Facials single session - IPL[Photofacial]" at bounding box center [625, 262] width 146 height 55
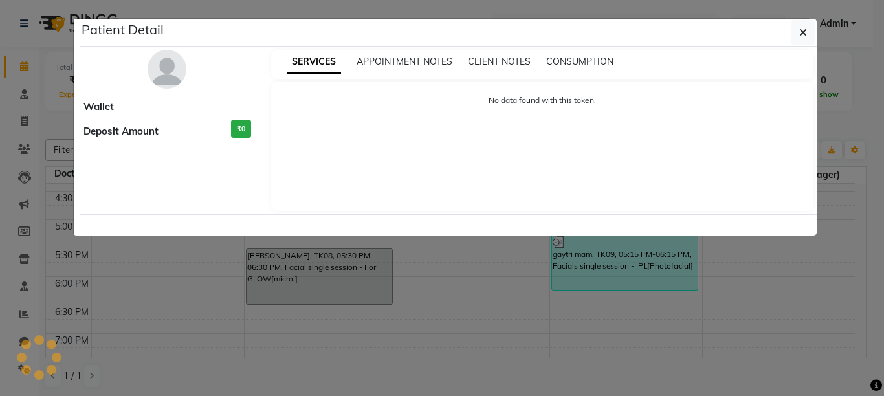
select select "3"
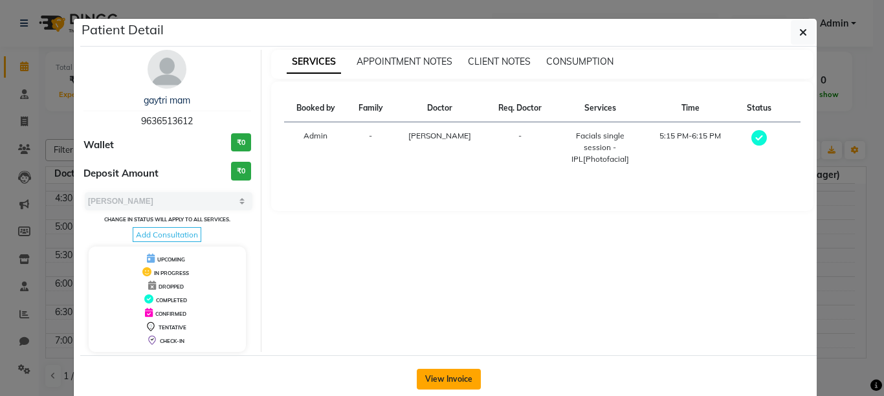
click at [451, 370] on button "View Invoice" at bounding box center [449, 379] width 64 height 21
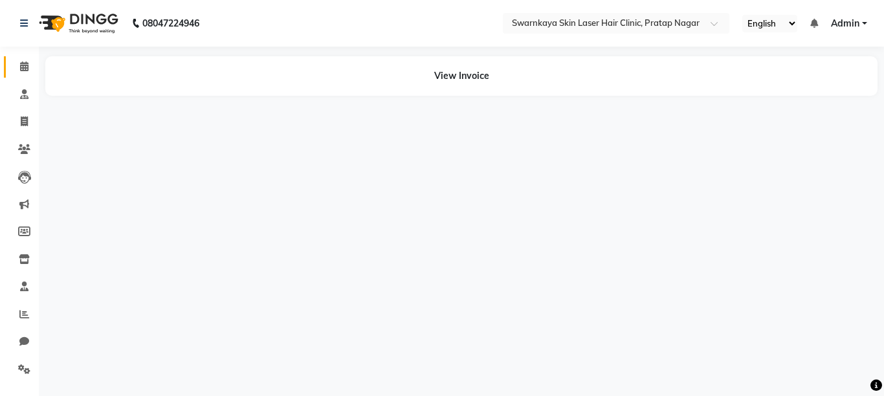
click at [20, 65] on icon at bounding box center [24, 66] width 8 height 10
